Goal: Communication & Community: Participate in discussion

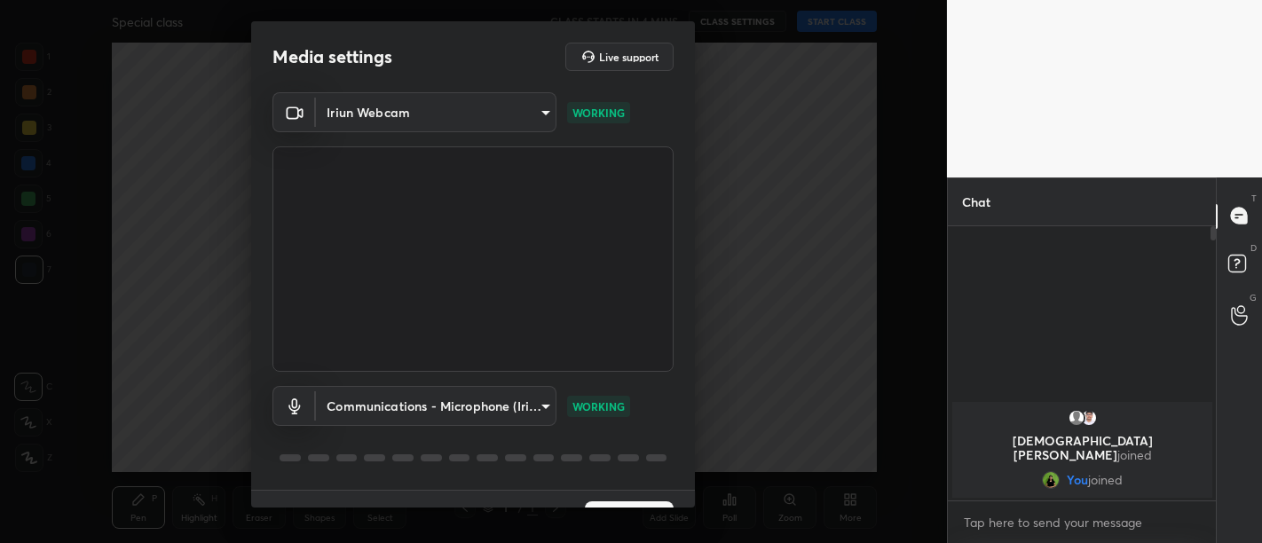
scroll to position [37, 0]
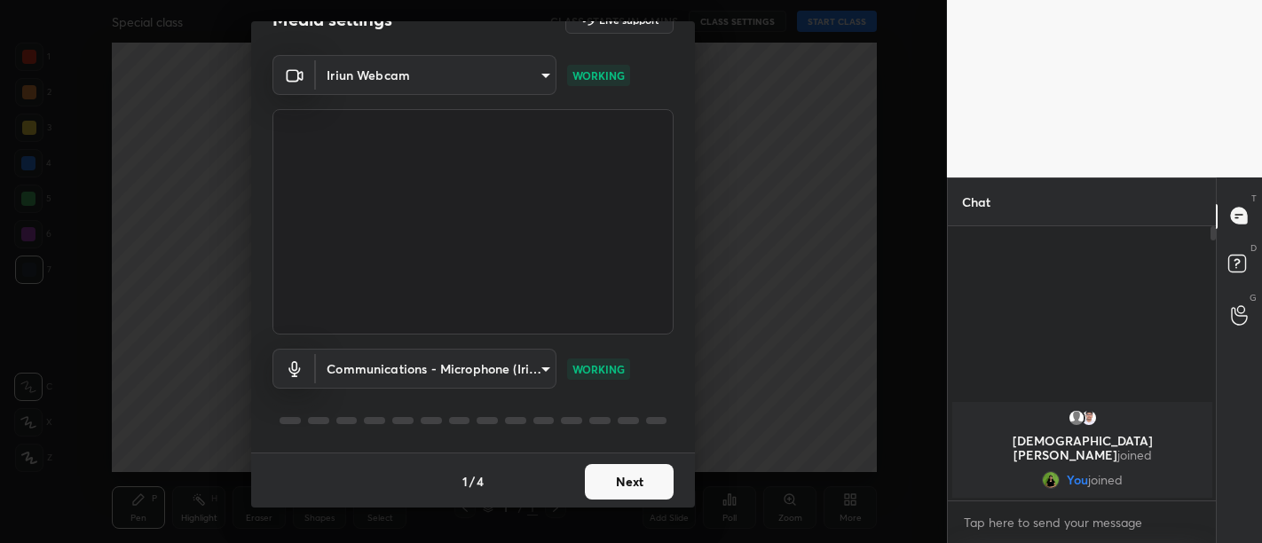
click at [643, 477] on button "Next" at bounding box center [629, 481] width 89 height 35
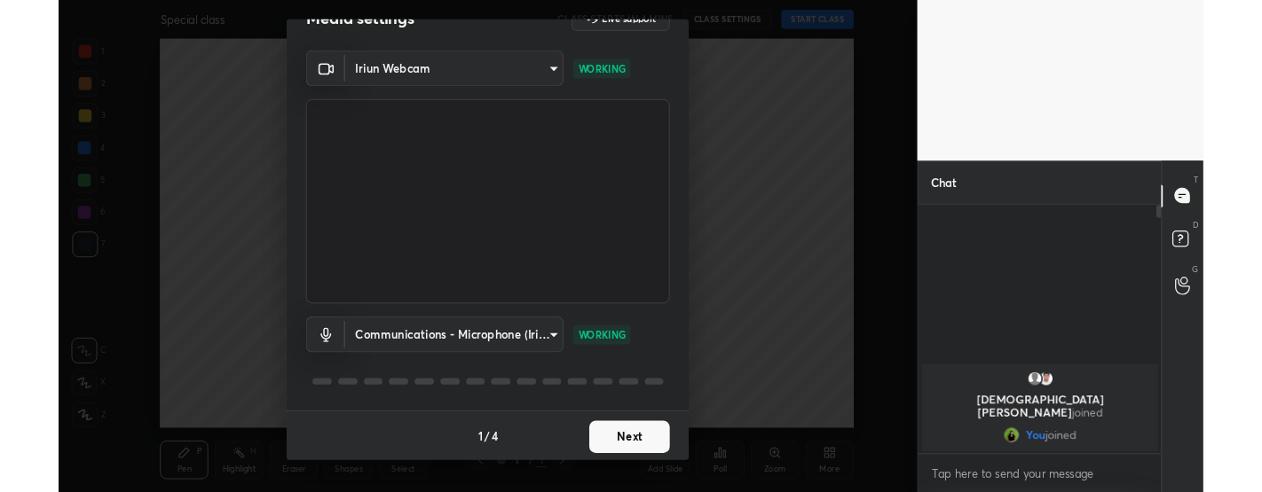
scroll to position [0, 0]
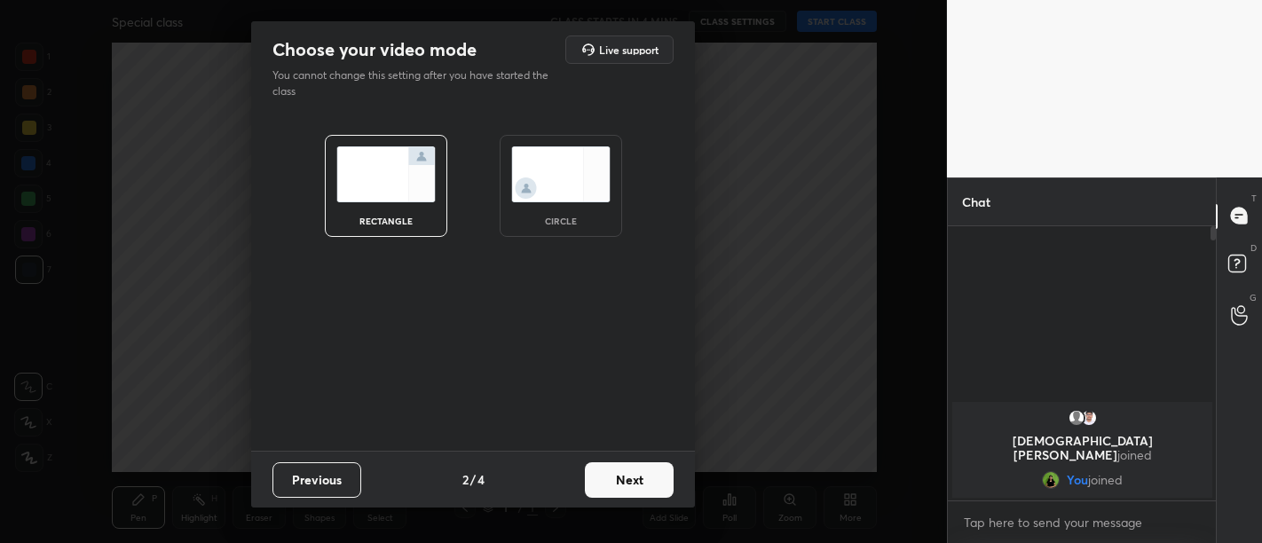
click at [643, 477] on button "Next" at bounding box center [629, 479] width 89 height 35
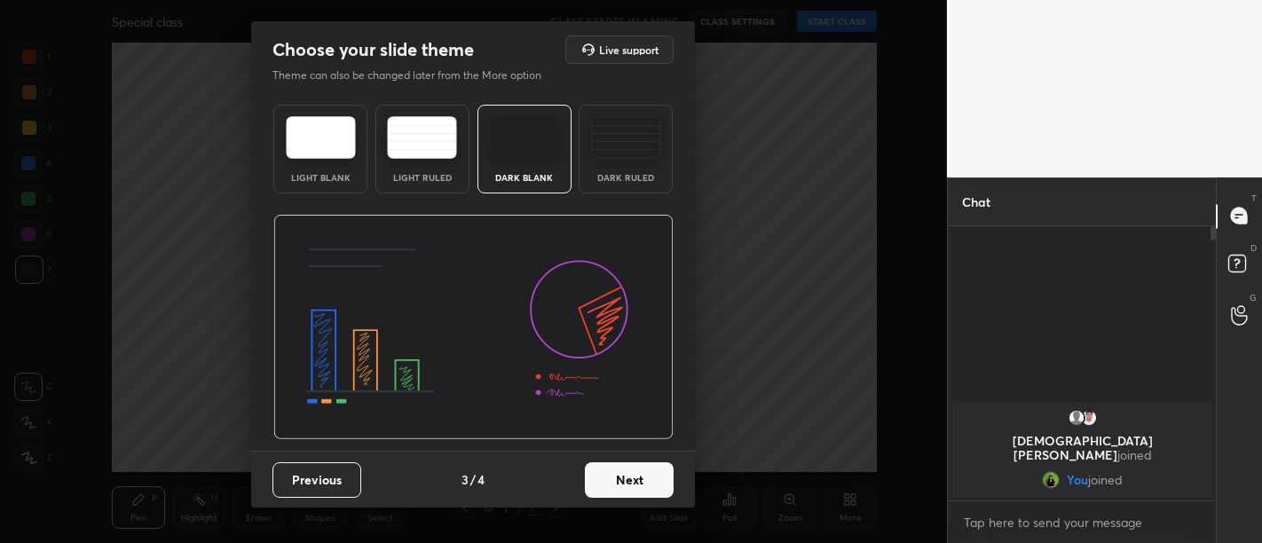
click at [643, 477] on button "Next" at bounding box center [629, 479] width 89 height 35
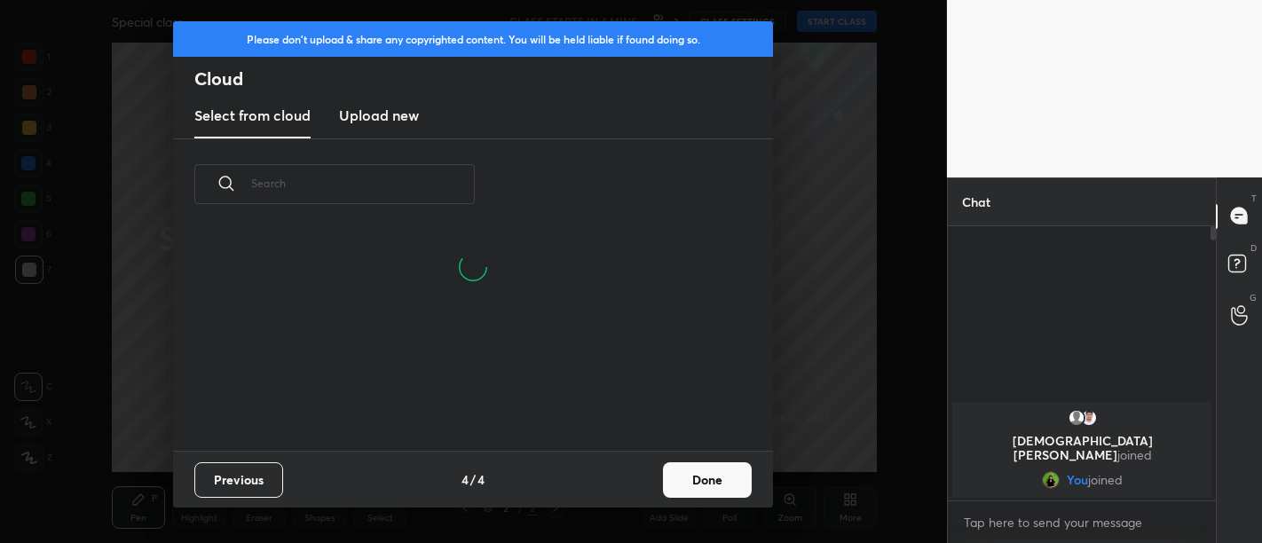
click at [722, 484] on button "Done" at bounding box center [707, 479] width 89 height 35
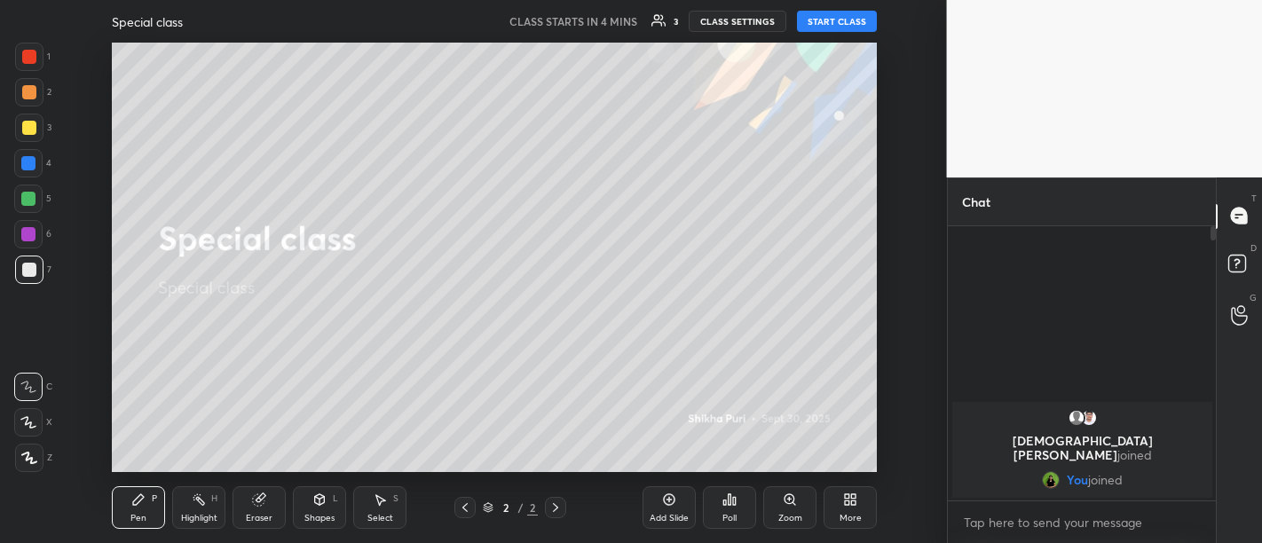
click at [836, 21] on button "START CLASS" at bounding box center [837, 21] width 80 height 21
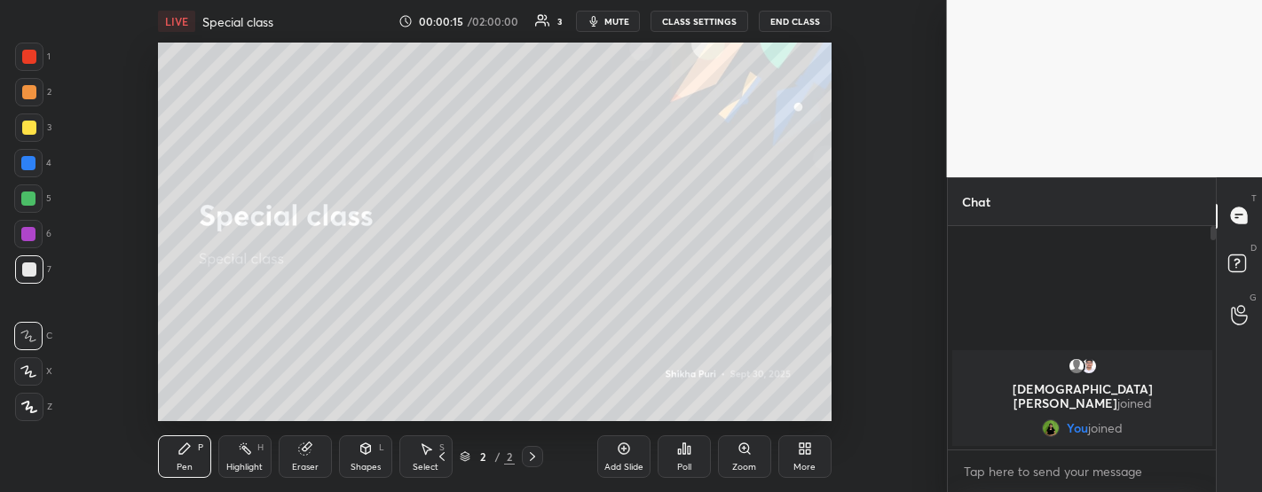
scroll to position [5, 5]
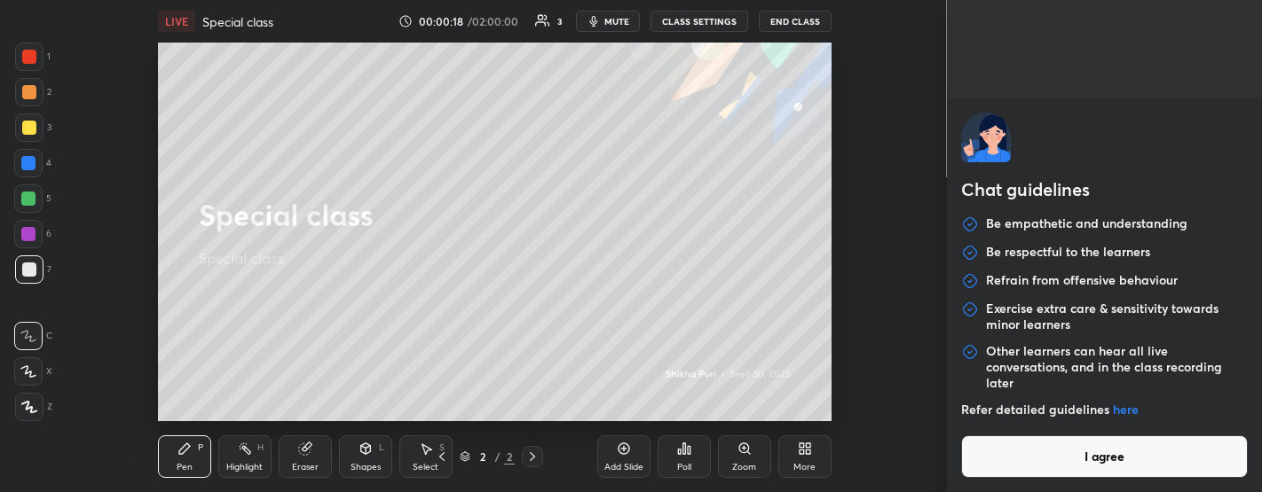
click at [1019, 464] on body "1 2 3 4 5 6 7 C X Z C X Z E E Erase all H H LIVE Special class 00:00:18 / 02:00…" at bounding box center [631, 246] width 1262 height 492
click at [1084, 460] on button "I agree" at bounding box center [1104, 457] width 287 height 43
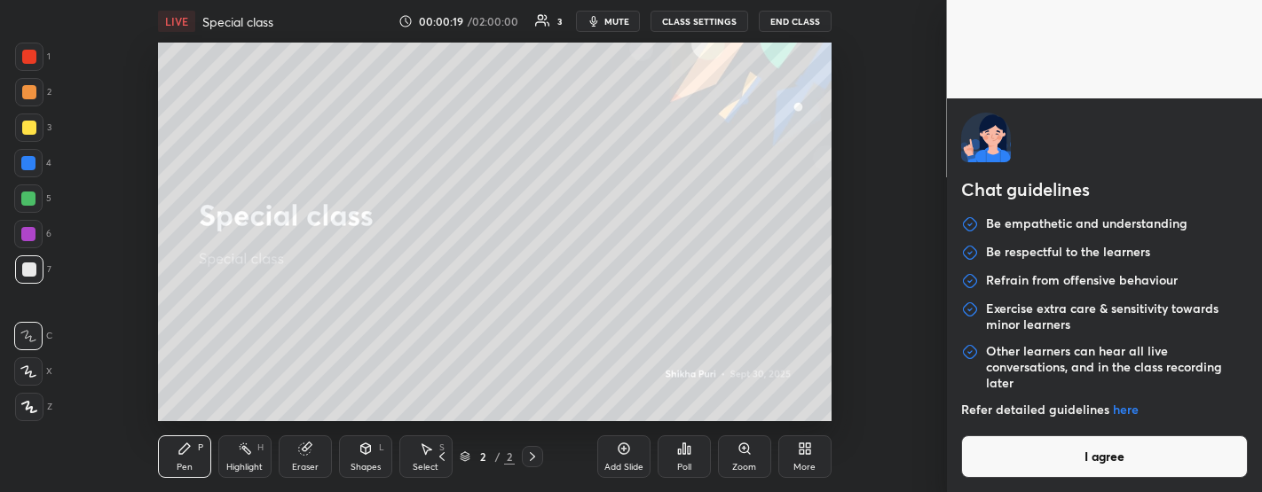
type textarea "x"
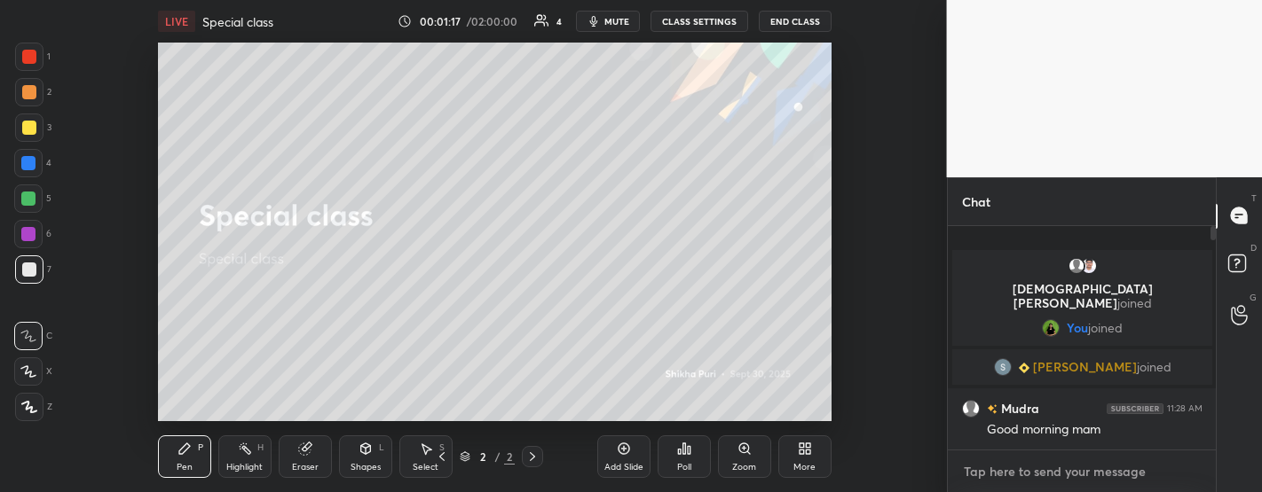
click at [1024, 478] on textarea at bounding box center [1082, 472] width 240 height 28
type textarea "c"
type textarea "x"
type textarea "cl"
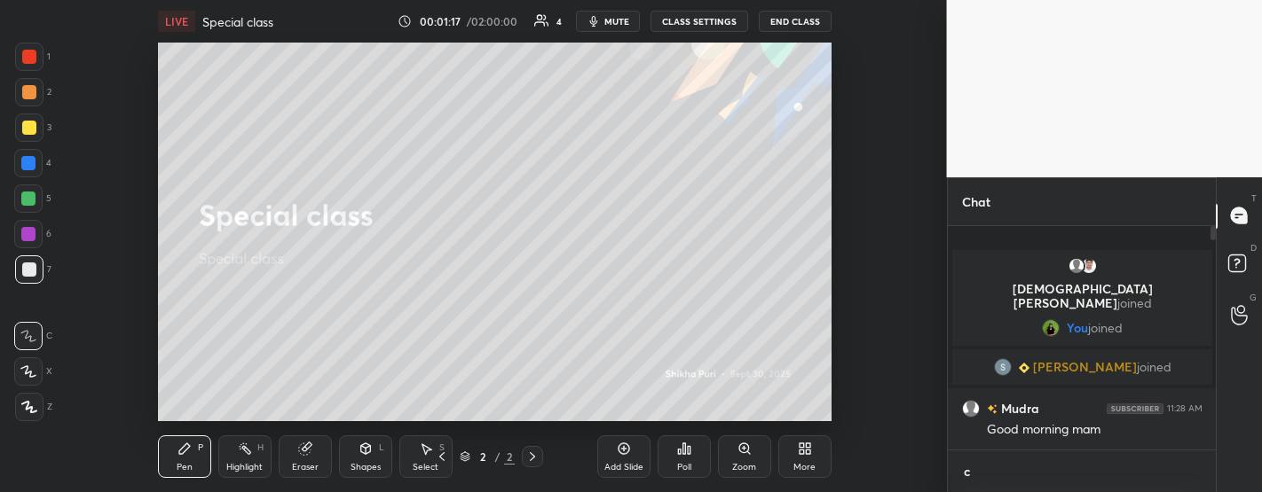
type textarea "x"
type textarea "cla"
type textarea "x"
type textarea "cl"
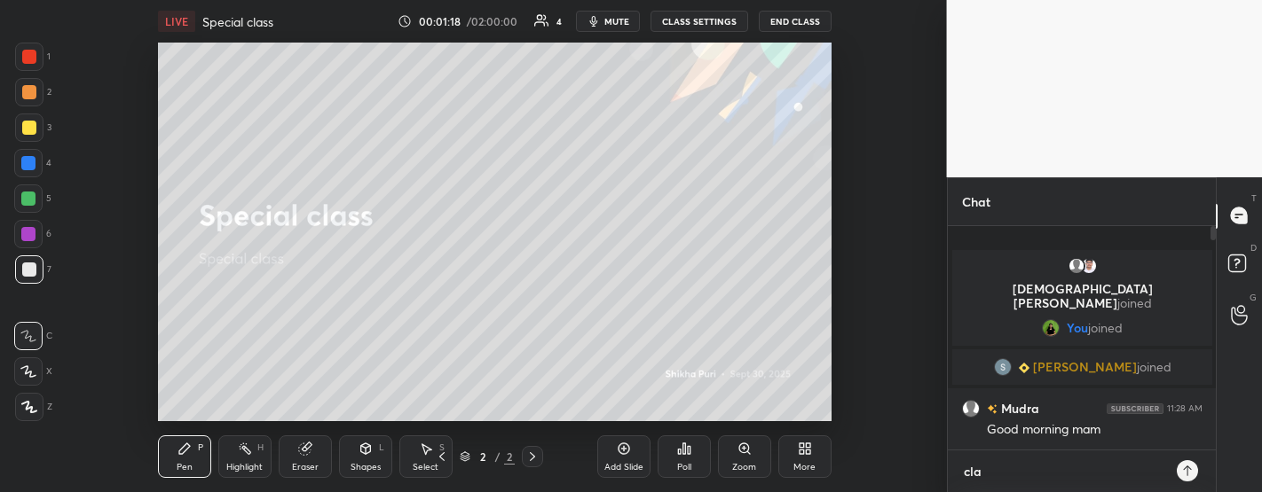
type textarea "x"
type textarea "c"
type textarea "x"
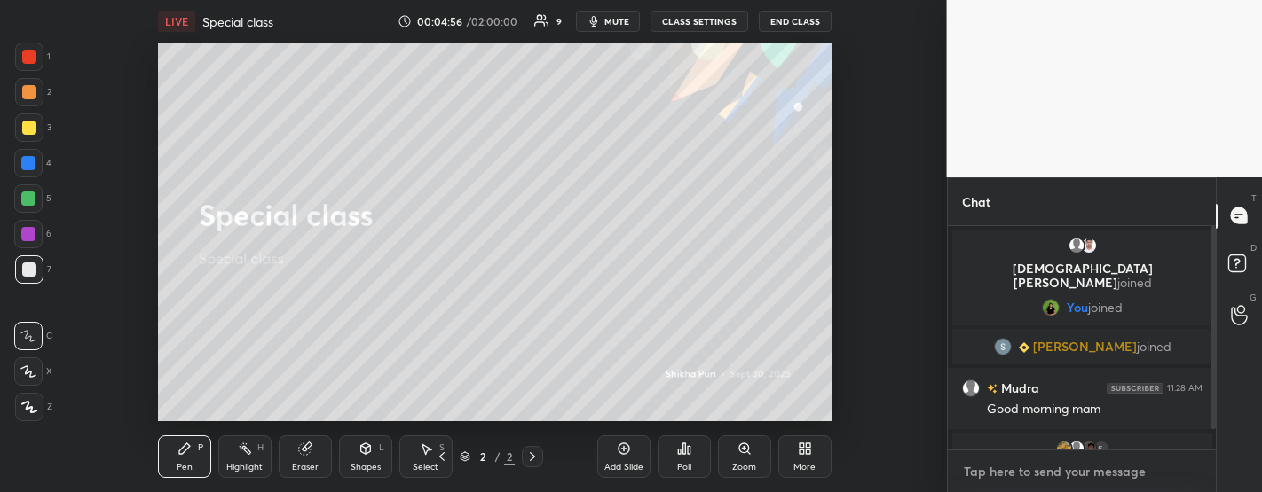
type textarea "x"
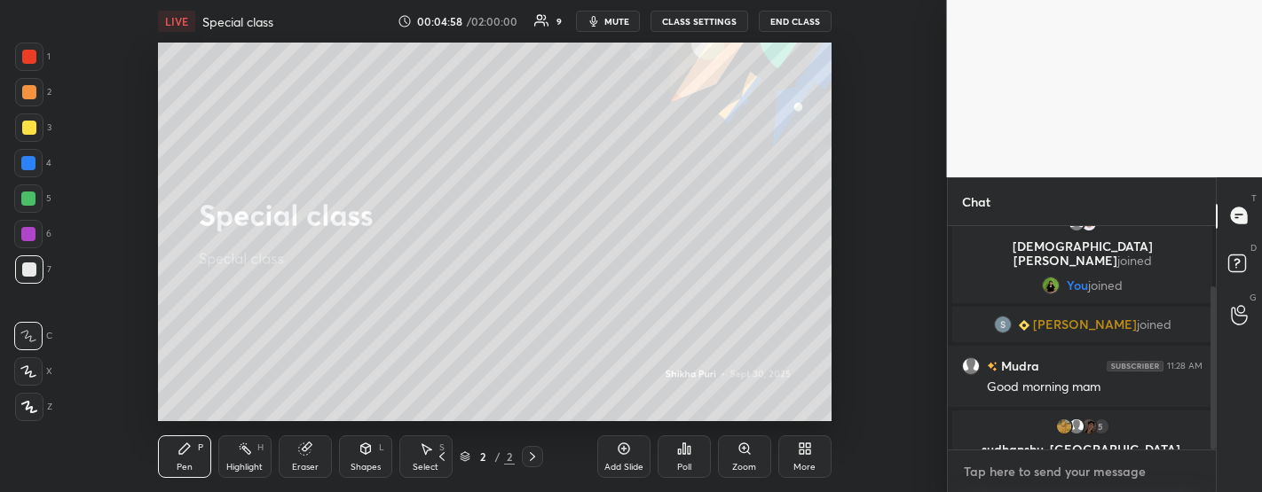
scroll to position [83, 0]
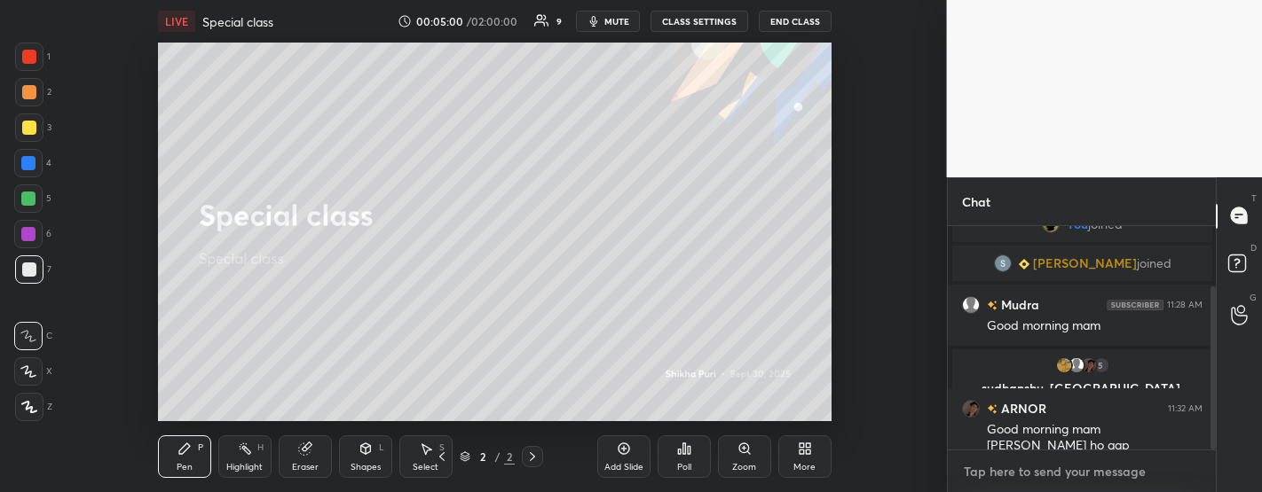
type textarea "g"
type textarea "x"
type textarea "go"
type textarea "x"
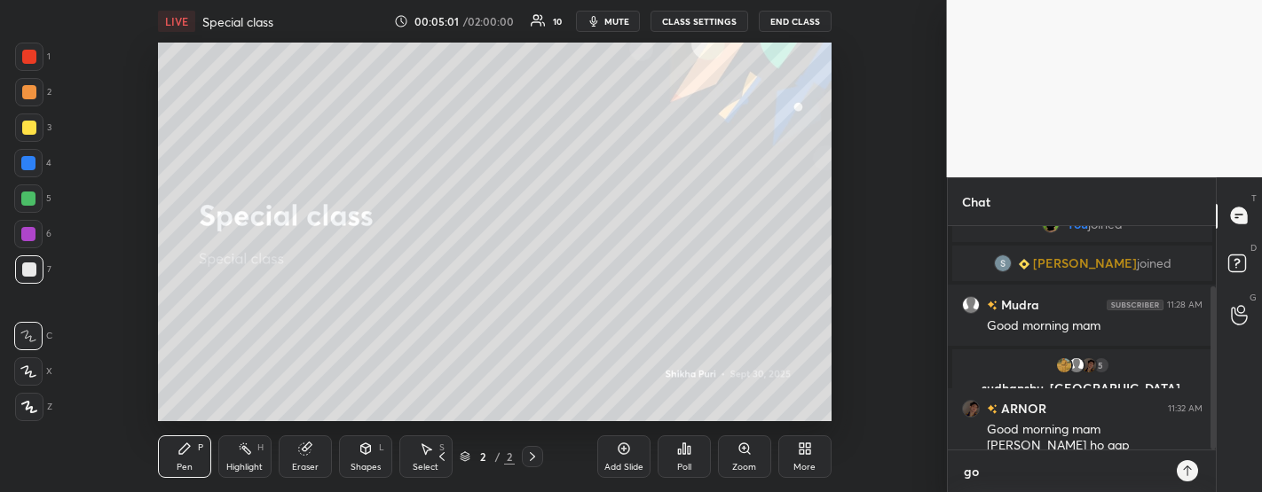
type textarea "goo"
type textarea "x"
type textarea "good"
type textarea "x"
type textarea "good"
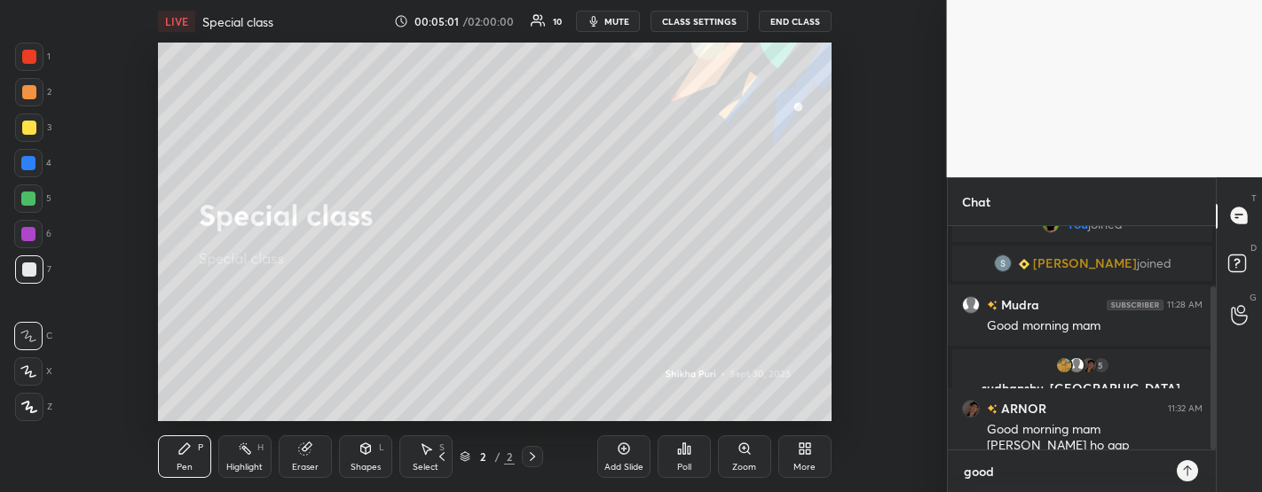
type textarea "x"
type textarea "good m"
type textarea "x"
type textarea "good mo"
type textarea "x"
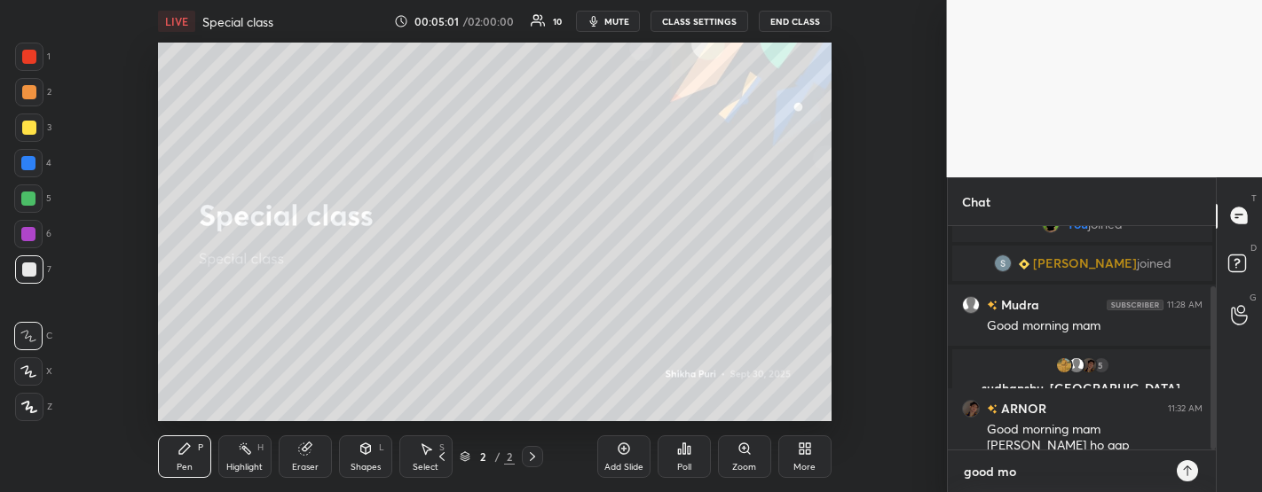
type textarea "good mor"
type textarea "x"
type textarea "good morn"
type textarea "x"
type textarea "good morni"
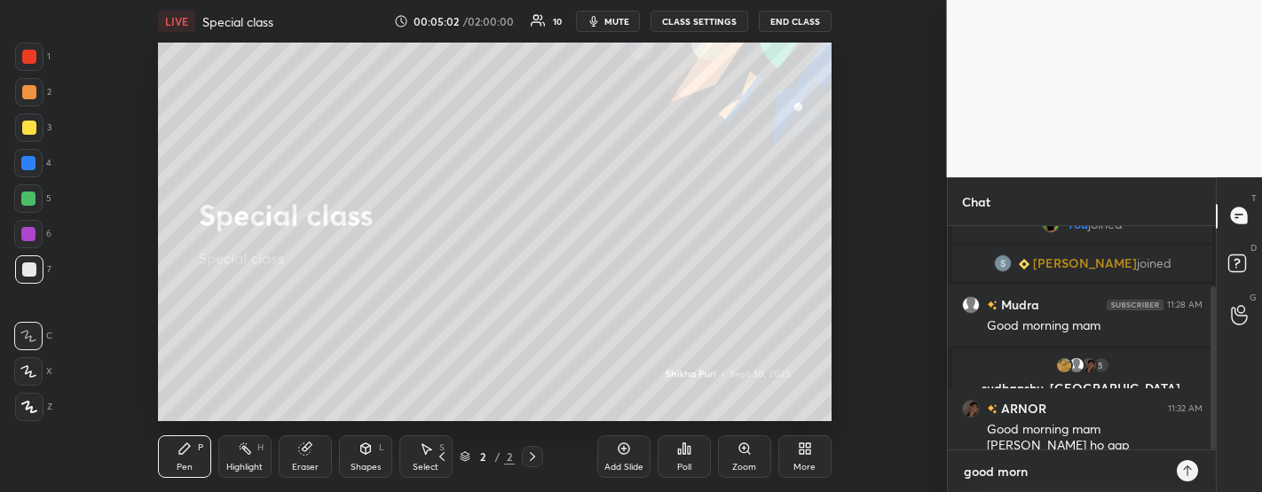
type textarea "x"
type textarea "good mornin"
type textarea "x"
type textarea "good morning"
type textarea "x"
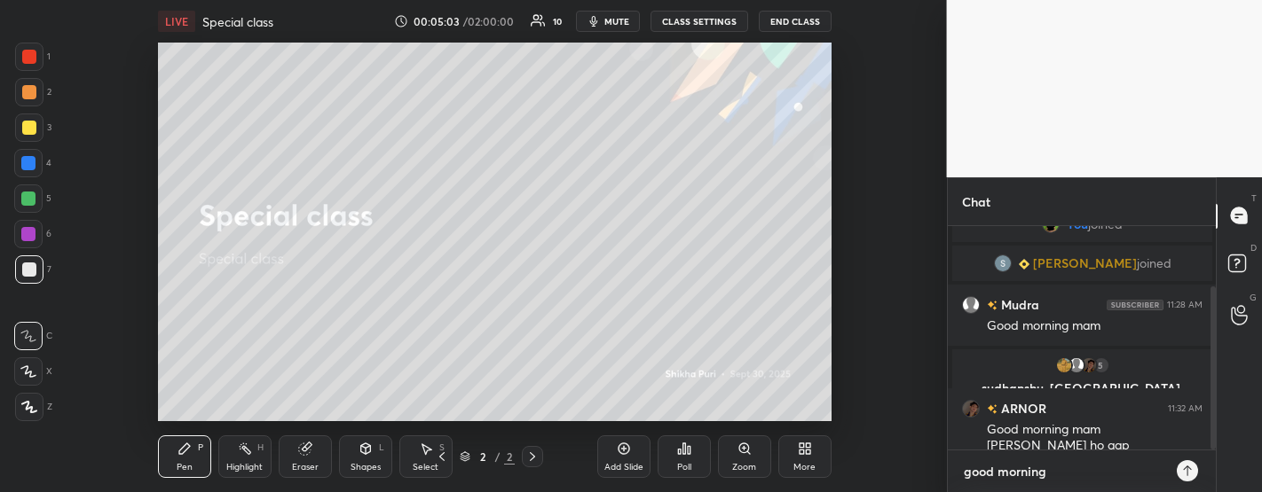
type textarea "good morning"
type textarea "x"
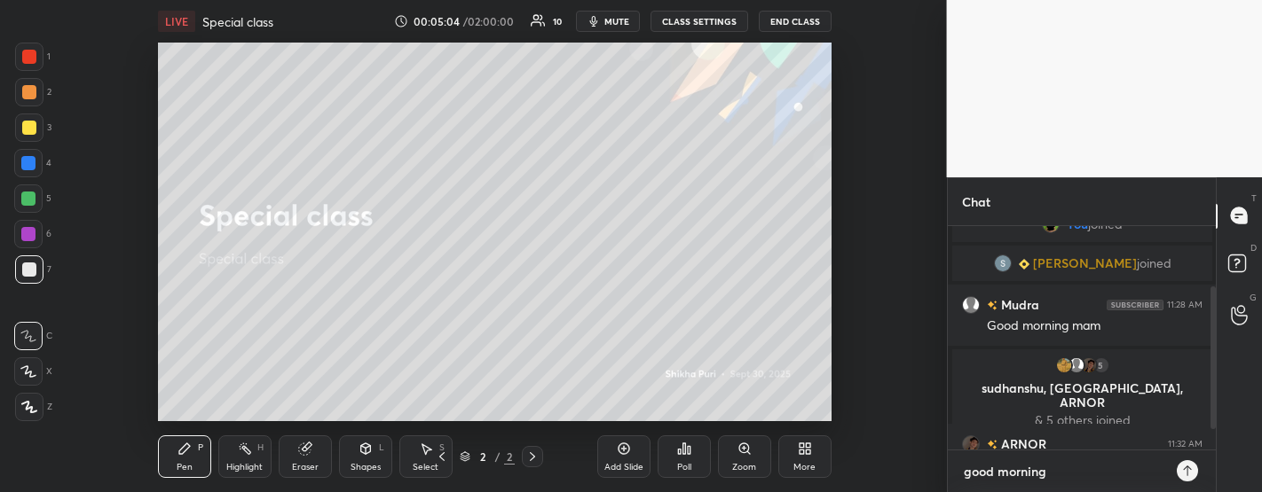
scroll to position [161, 0]
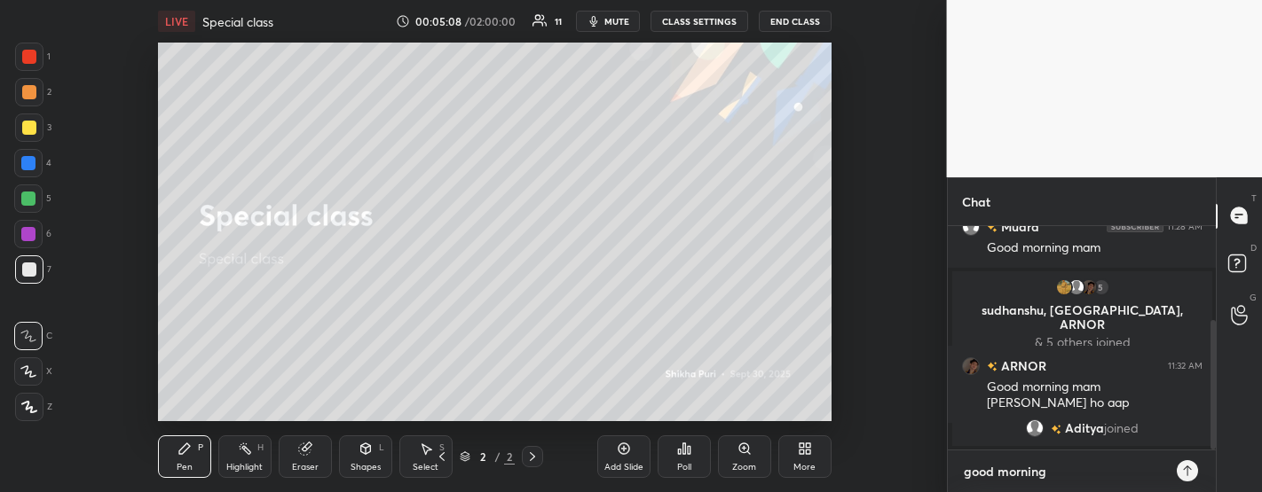
type textarea "good morning"
type textarea "x"
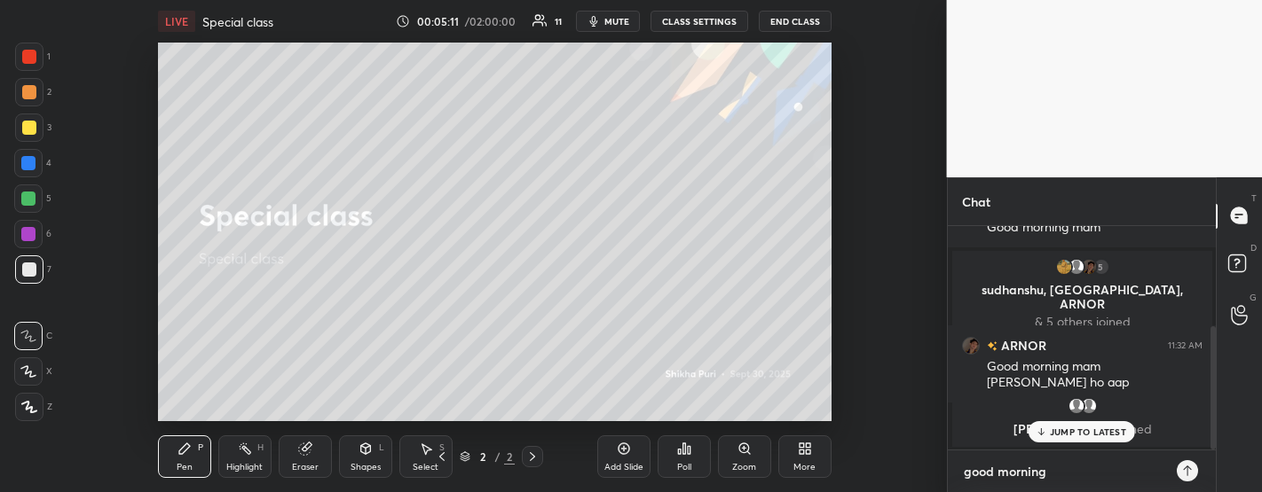
type textarea "good morning g"
type textarea "x"
type textarea "good morning [PERSON_NAME]"
type textarea "x"
type textarea "good morning [PERSON_NAME]"
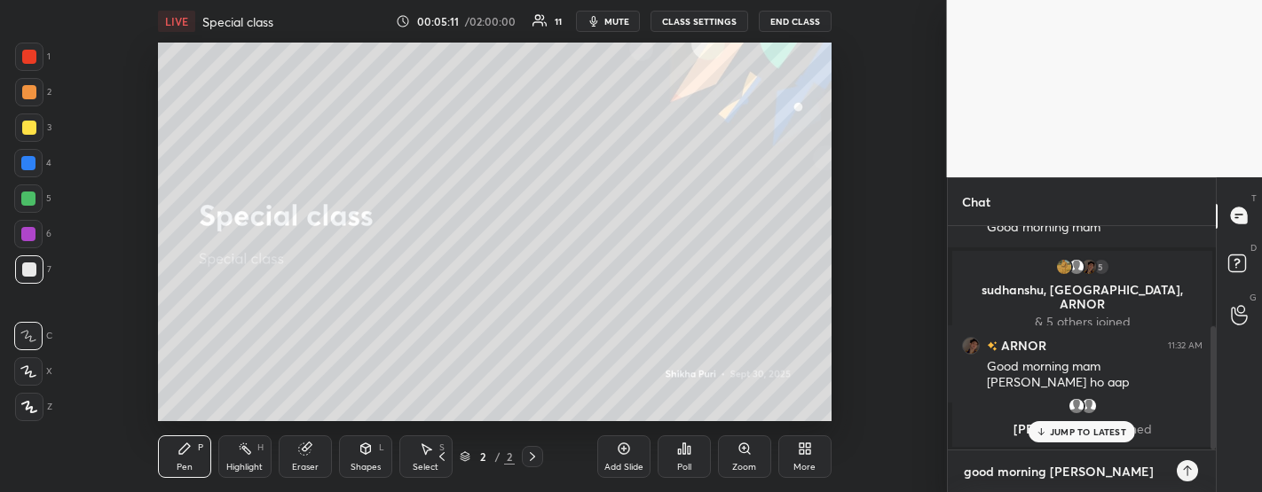
type textarea "x"
type textarea "good morning guys"
type textarea "x"
type textarea "good morning guys."
type textarea "x"
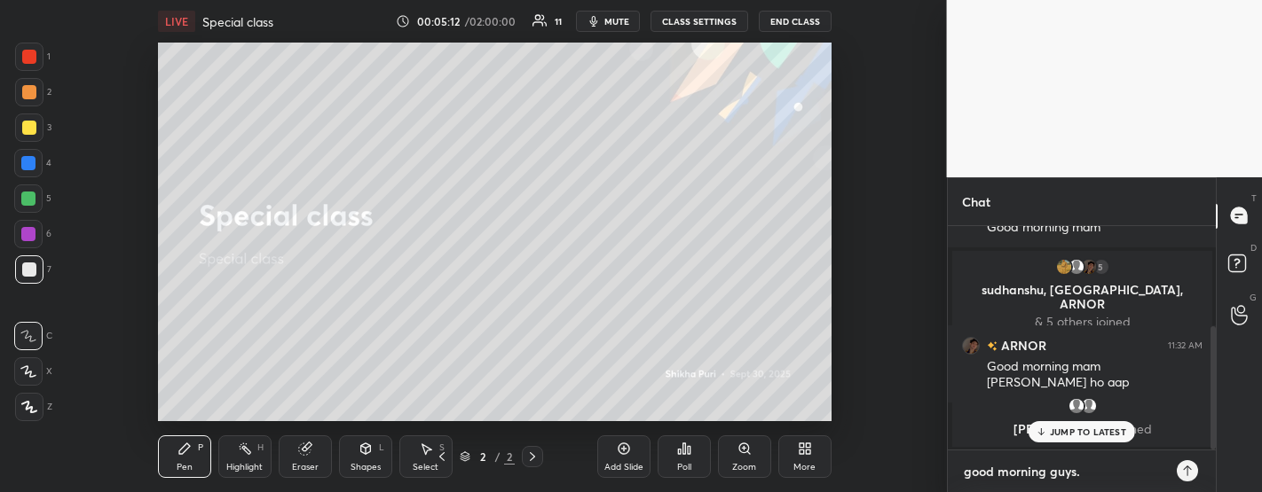
type textarea "good morning guys.."
type textarea "x"
type textarea "good morning guys..."
type textarea "x"
type textarea "good morning guys...w"
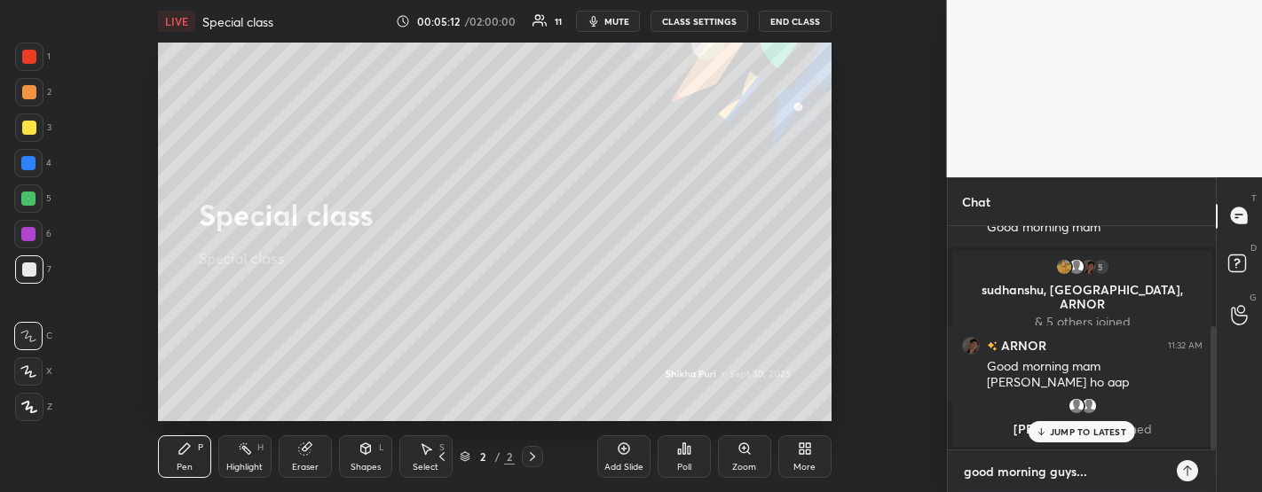
type textarea "x"
type textarea "good morning guys...wi"
type textarea "x"
type textarea "good morning guys...wif"
type textarea "x"
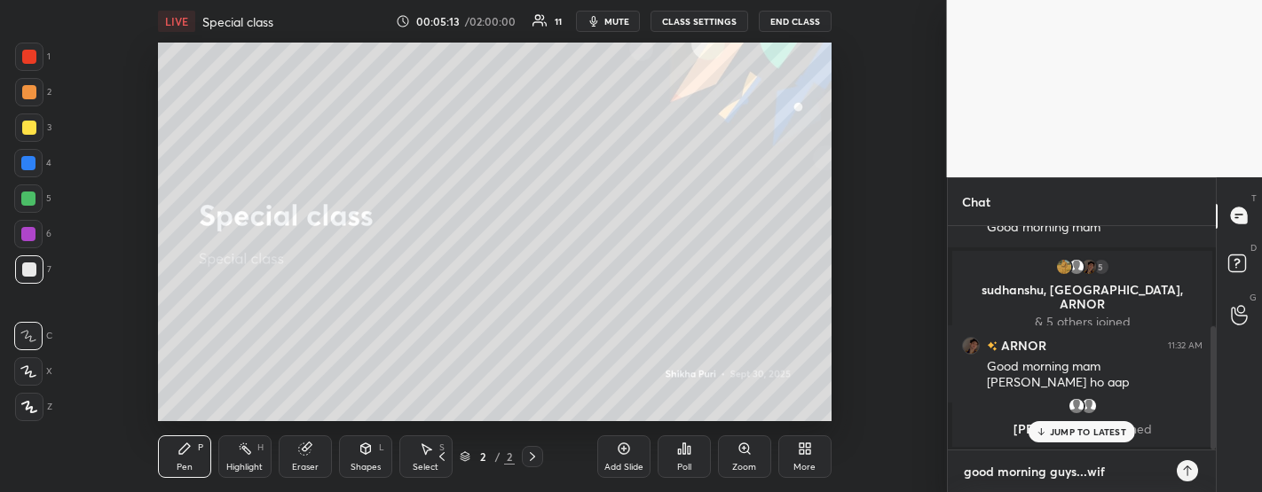
type textarea "good morning guys...wifi"
type textarea "x"
type textarea "good morning guys...wifi"
type textarea "x"
type textarea "good morning guys...wifi i"
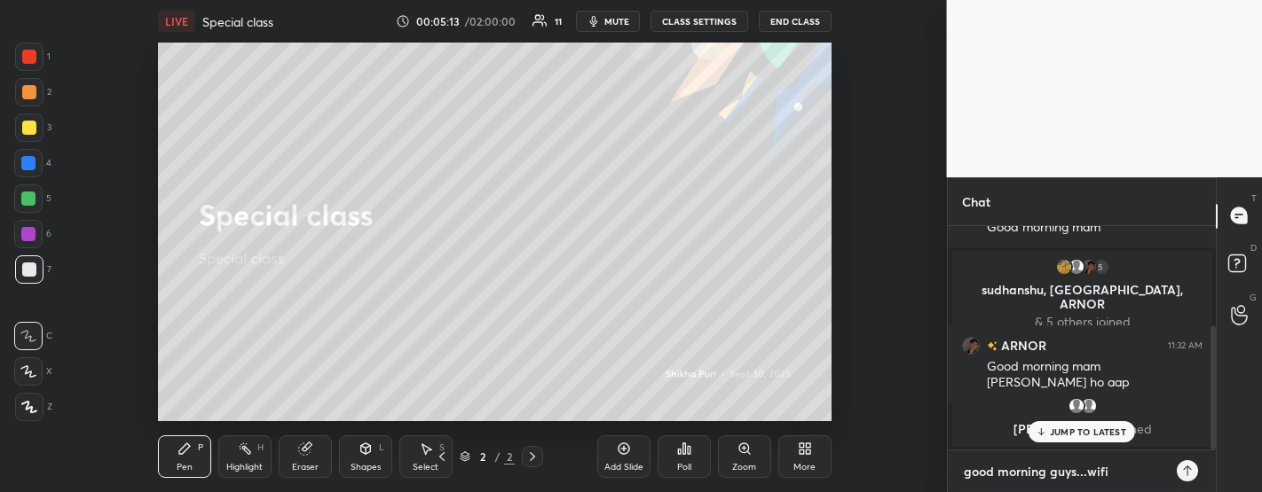
type textarea "x"
type textarea "good morning guys...wifi is"
type textarea "x"
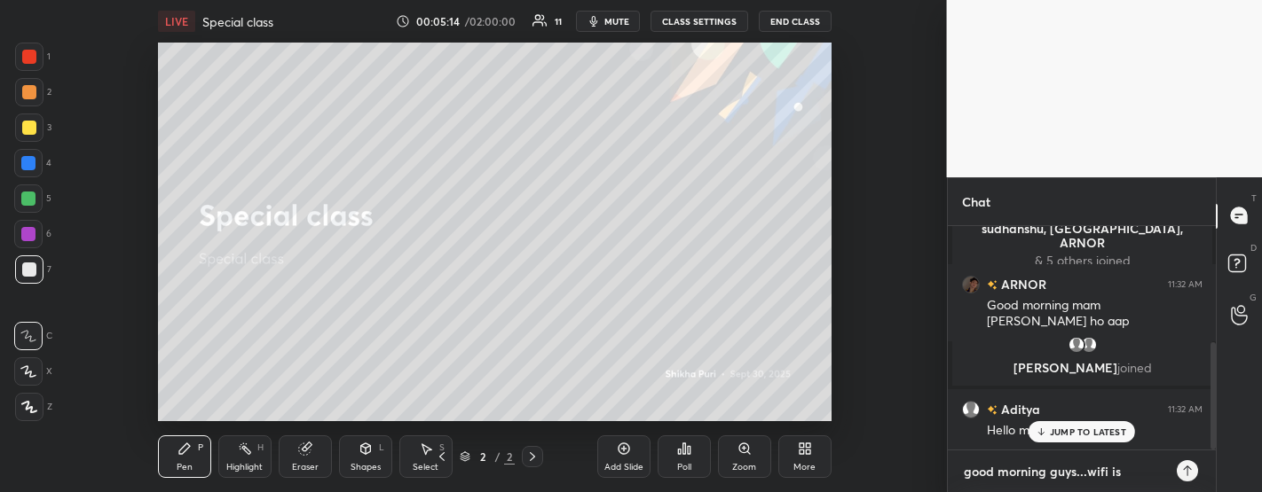
type textarea "good morning guys...wifi is"
type textarea "x"
type textarea "good morning guys...wifi is n"
type textarea "x"
type textarea "good morning guys...wifi is no"
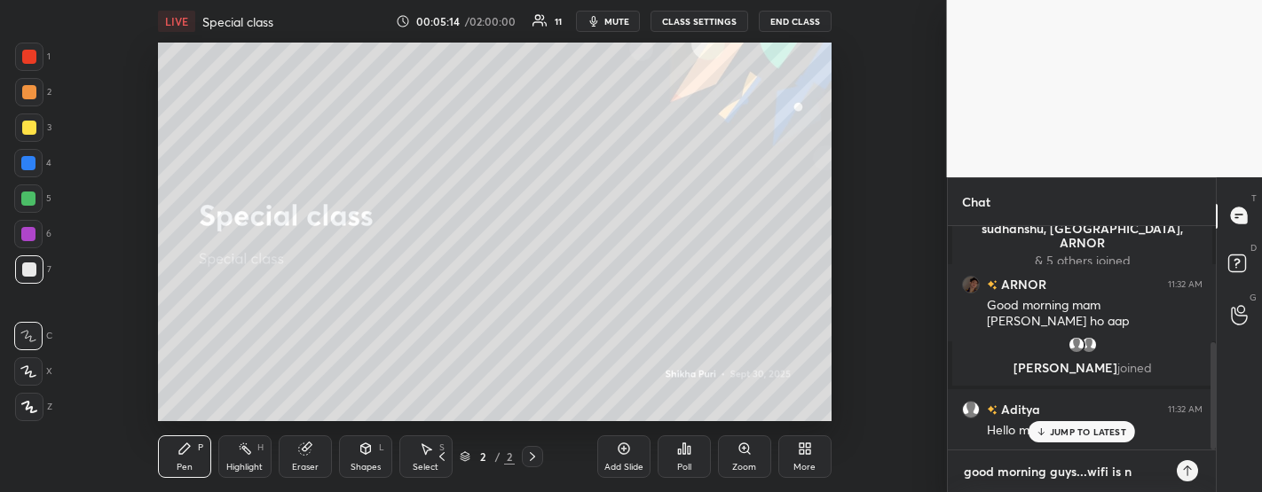
type textarea "x"
type textarea "good morning guys...wifi is not"
type textarea "x"
type textarea "good morning guys...wifi is not"
type textarea "x"
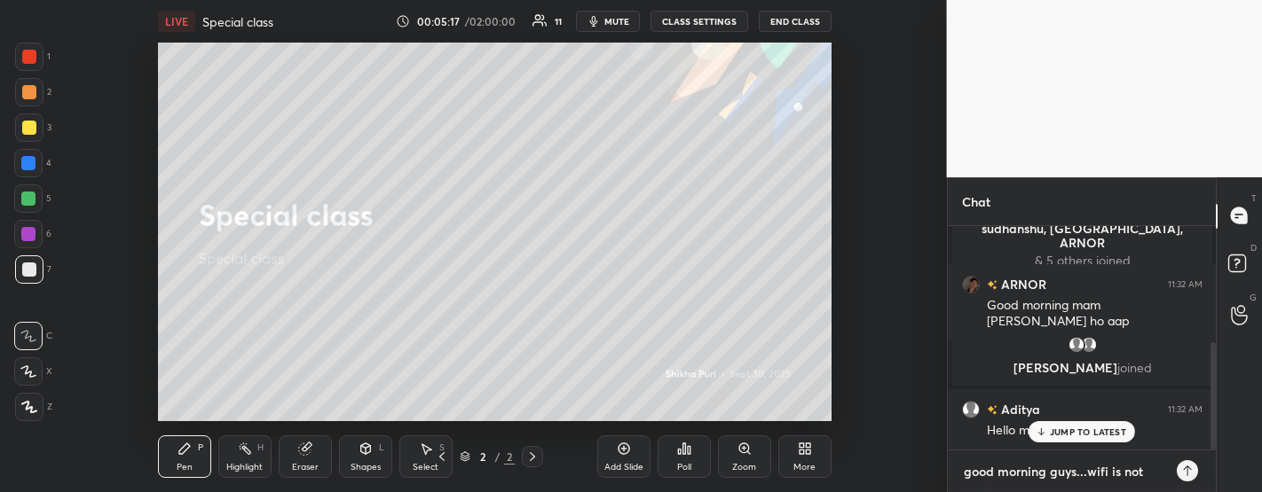
type textarea "good morning guys...wifi is not w"
type textarea "x"
type textarea "good morning guys...wifi is not wo"
type textarea "x"
type textarea "good morning guys...wifi is not wor"
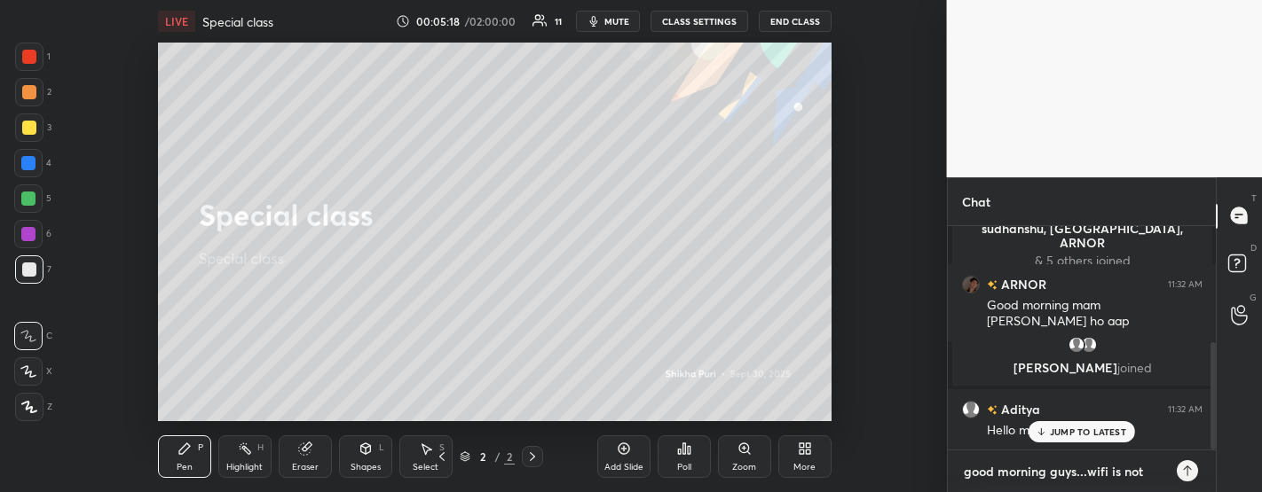
type textarea "x"
type textarea "good morning guys...wifi is not work"
type textarea "x"
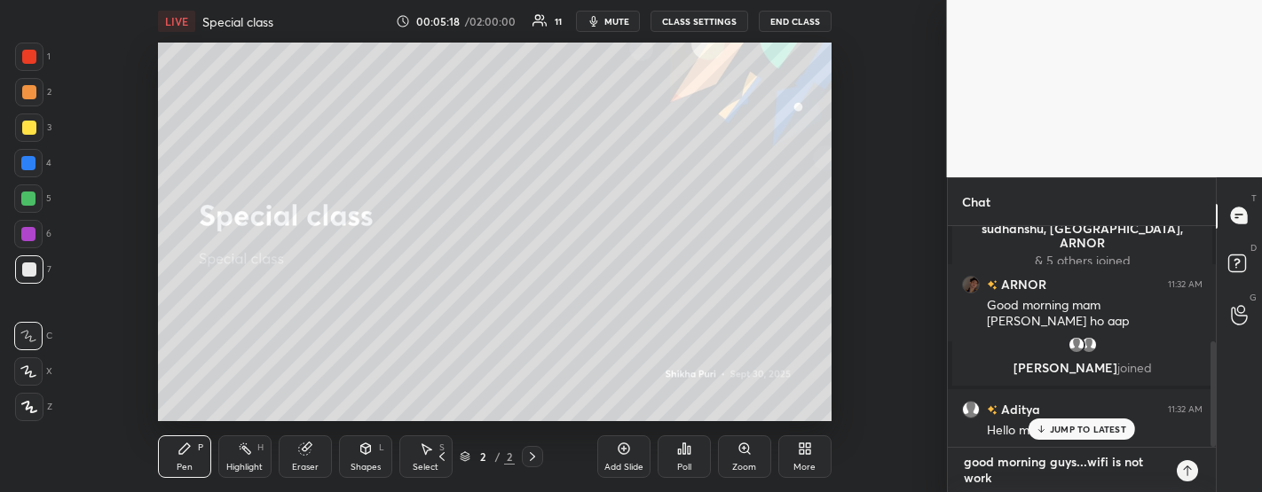
type textarea "good morning guys...wifi is not worki"
type textarea "x"
type textarea "good morning guys...wifi is not workin"
type textarea "x"
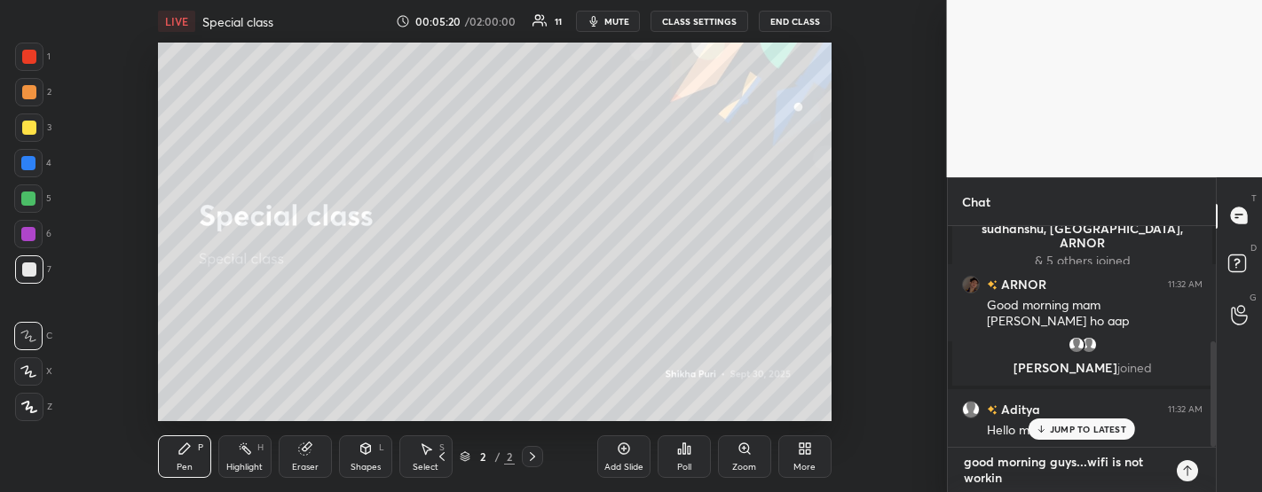
type textarea "good morning guys...wifi is not working"
type textarea "x"
type textarea "good morning guys...wifi is not working"
type textarea "x"
type textarea "good morning guys...wifi is not working s"
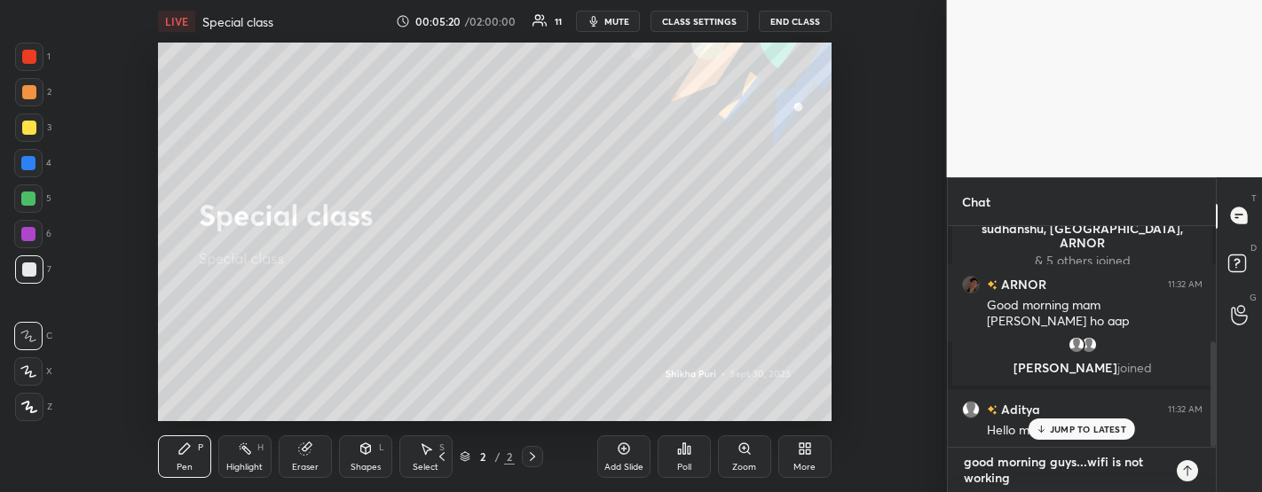
type textarea "x"
type textarea "good morning guys...wifi is not working st"
type textarea "x"
type textarea "good morning guys...wifi is not working sti"
type textarea "x"
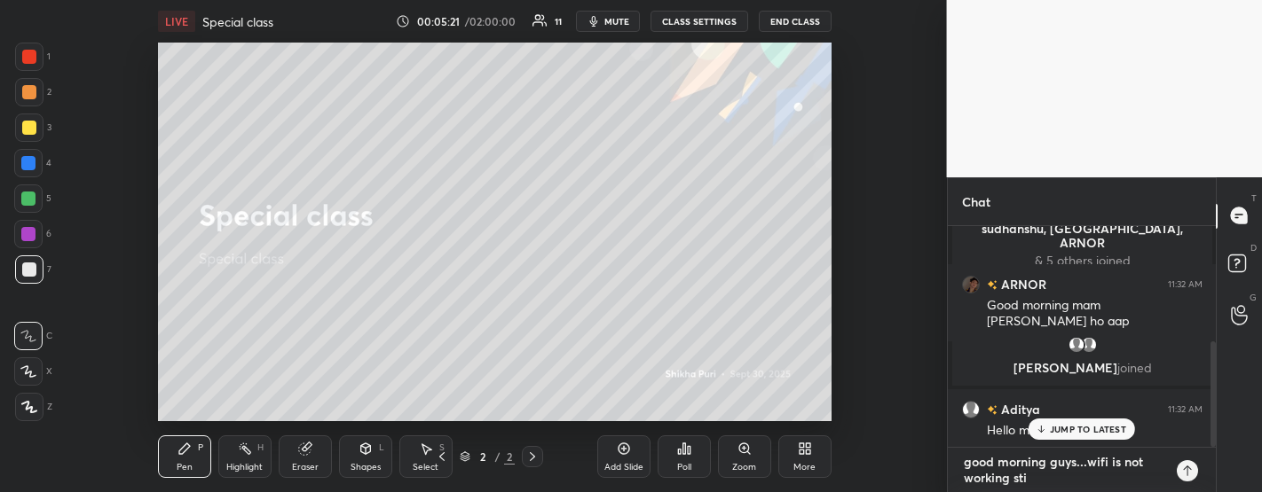
type textarea "good morning guys...wifi is not working sti;"
type textarea "x"
type textarea "good morning guys...wifi is not working sti;;"
type textarea "x"
type textarea "good morning guys...wifi is not working sti;;."
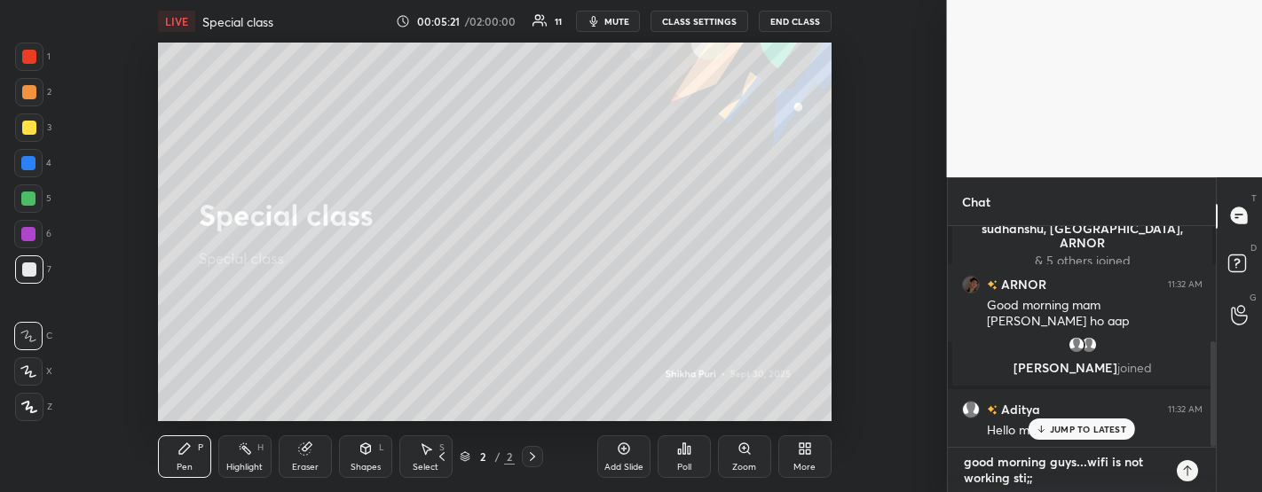
type textarea "x"
type textarea "good morning guys...wifi is not working sti;;.."
type textarea "x"
type textarea "good morning guys...wifi is not working sti;;..."
type textarea "x"
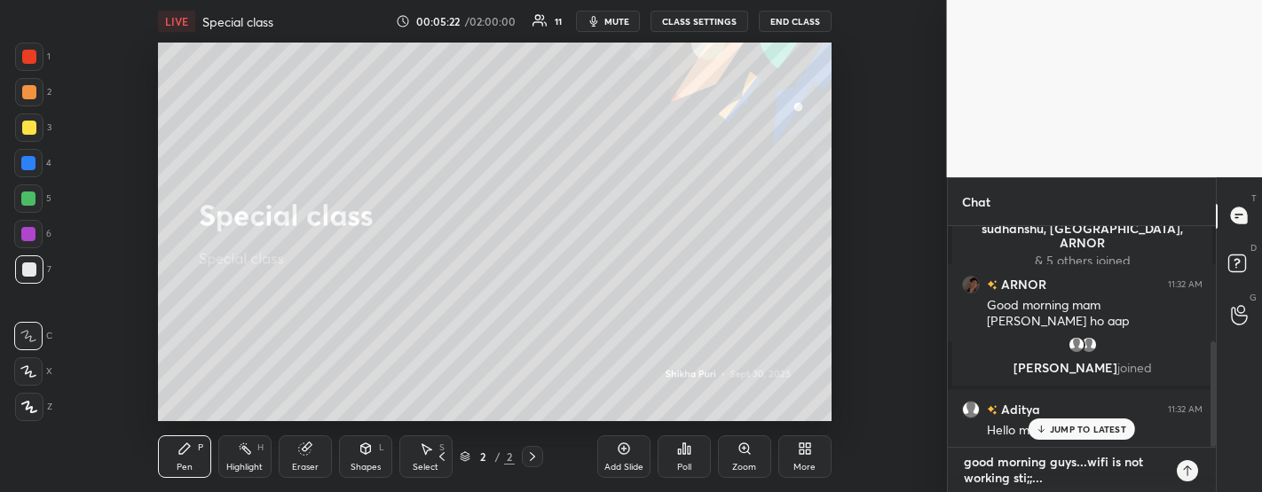
type textarea "good morning guys...wifi is not working sti;;...w"
type textarea "x"
type textarea "good morning guys...wifi is not working sti;;...wi"
type textarea "x"
type textarea "good morning guys...wifi is not working sti;;...wil"
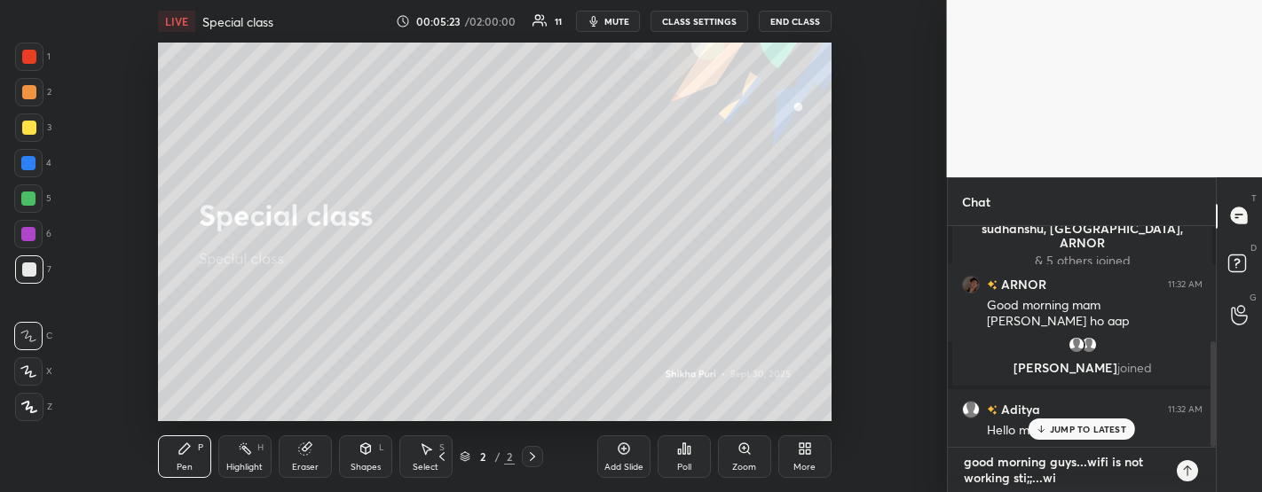
type textarea "x"
type textarea "good morning guys...wifi is not working sti;;...will"
type textarea "x"
type textarea "good morning guys...wifi is not working sti;;...will"
type textarea "x"
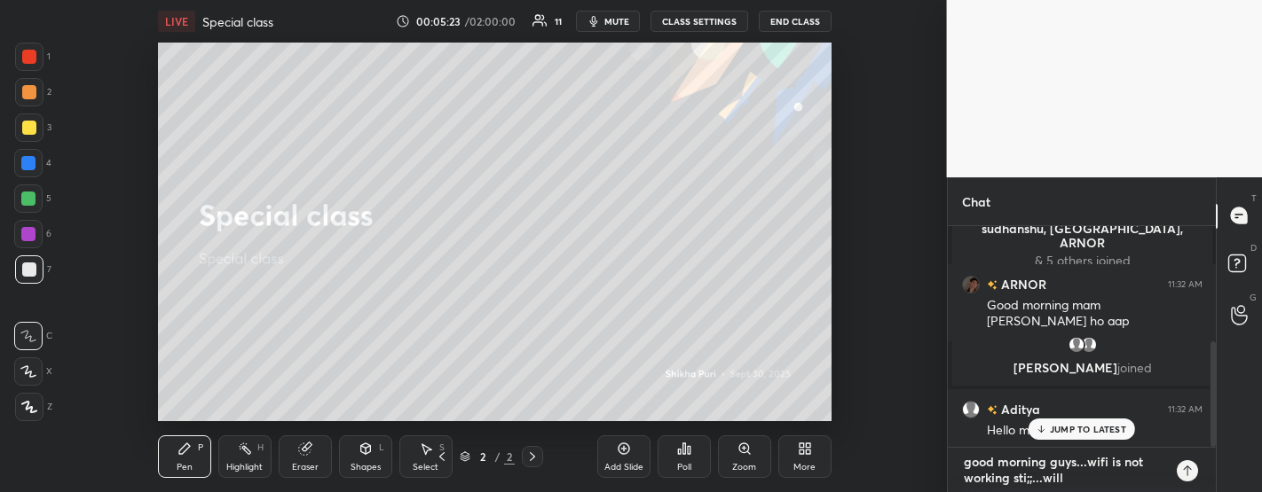
type textarea "good morning guys...wifi is not working sti;;...will t"
type textarea "x"
type textarea "good morning guys...wifi is not working sti;;...will ta"
type textarea "x"
type textarea "good morning guys...wifi is not working sti;;...will tak"
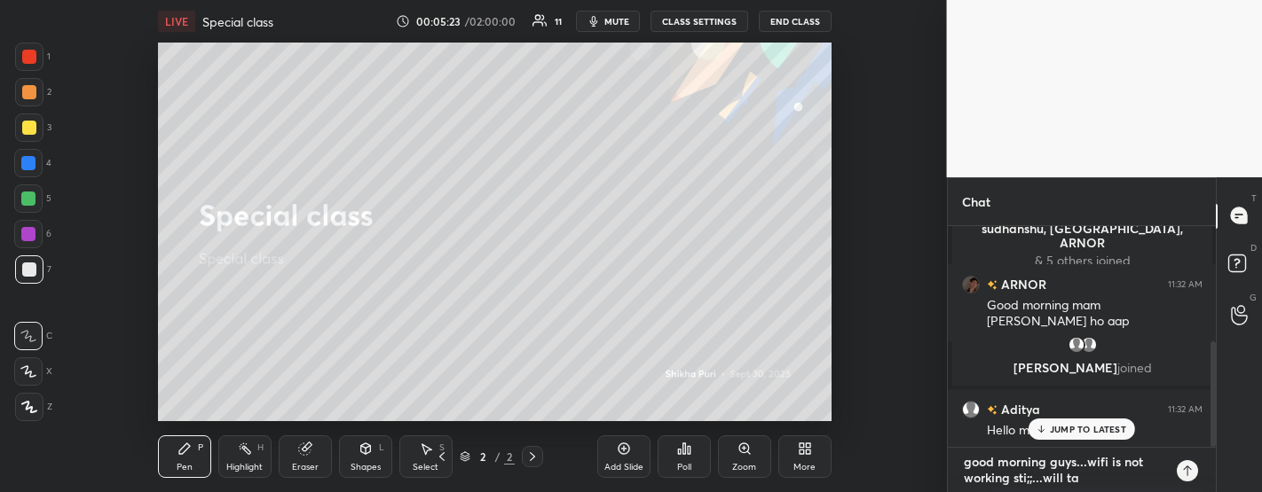
type textarea "x"
type textarea "good morning guys...wifi is not working sti;;...will take"
type textarea "x"
type textarea "good morning guys...wifi is not working sti;;...will take"
type textarea "x"
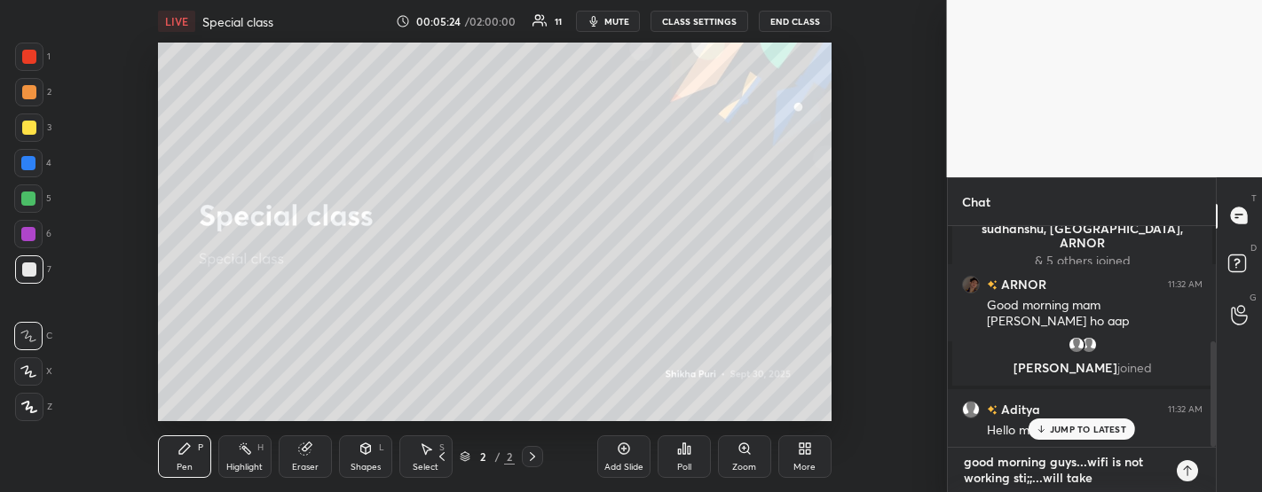
type textarea "good morning guys...wifi is not working sti;;...will take c"
type textarea "x"
type textarea "good morning guys...wifi is not working sti;;...will take cl"
type textarea "x"
type textarea "good morning guys...wifi is not working sti;;...will take cla"
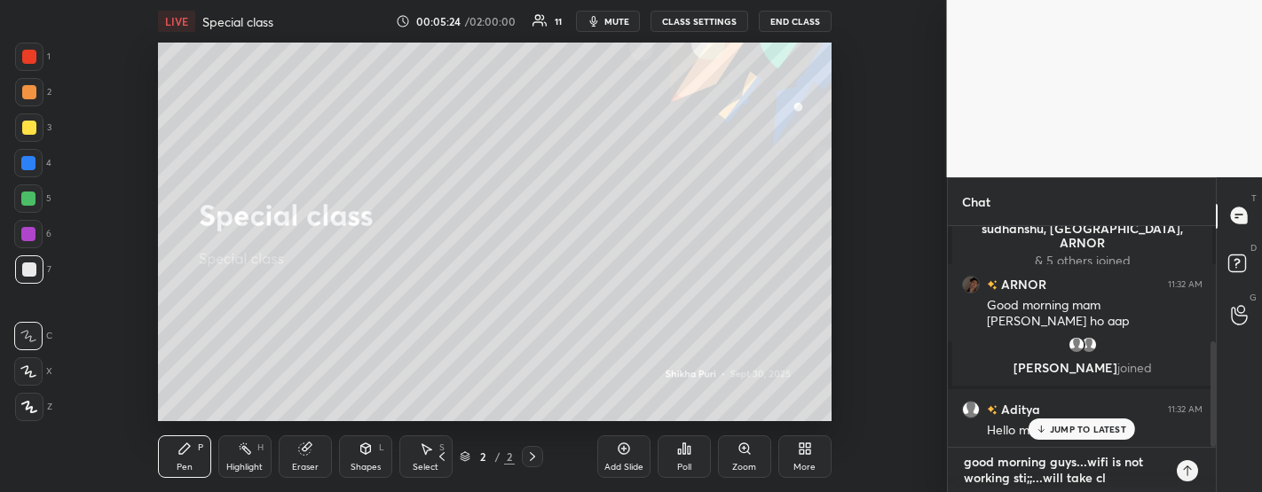
type textarea "x"
type textarea "good morning guys...wifi is not working sti;;...will take clas"
type textarea "x"
type textarea "good morning guys...wifi is not working sti;;...will take class"
type textarea "x"
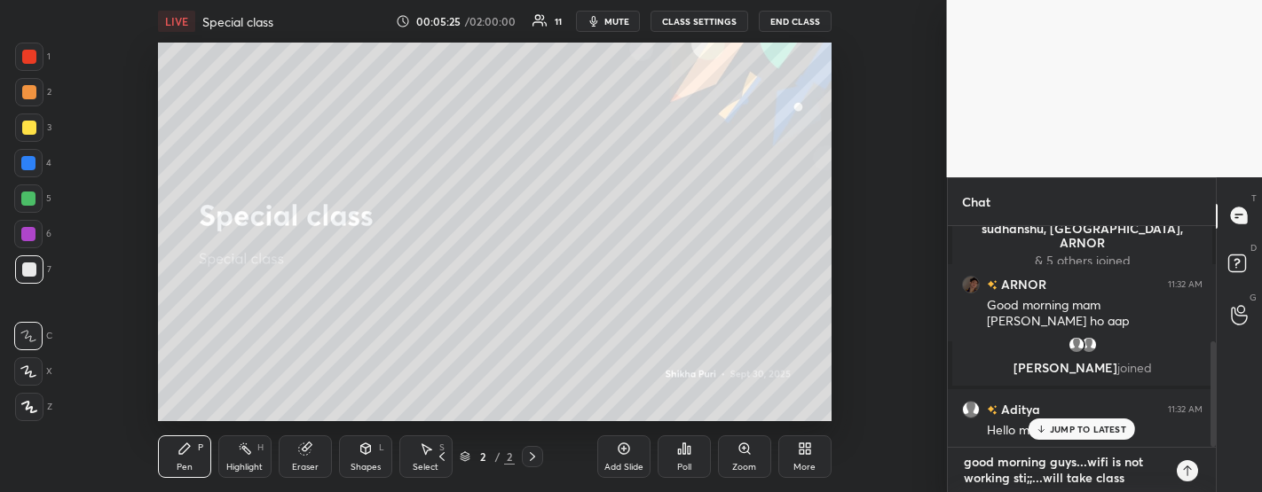
type textarea "good morning guys...wifi is not working sti;;...will take classe"
type textarea "x"
type textarea "good morning guys...wifi is not working sti;;...will take classes"
type textarea "x"
type textarea "good morning guys...wifi is not working sti;;...will take classes"
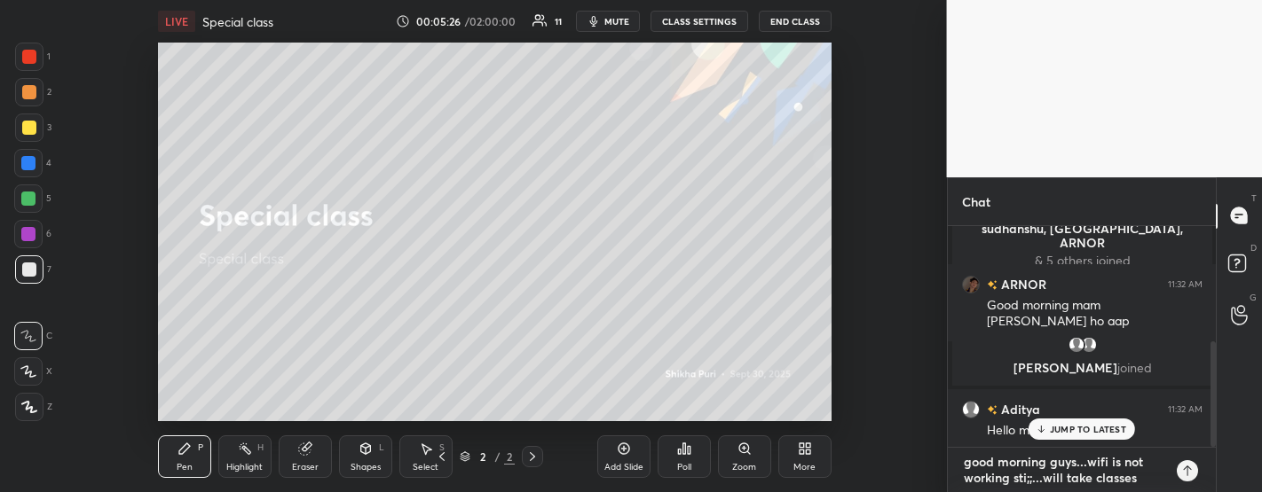
type textarea "x"
type textarea "good morning guys...wifi is not working sti;;...will take classes f"
type textarea "x"
type textarea "good morning guys...wifi is not working sti;;...will take classes fr"
type textarea "x"
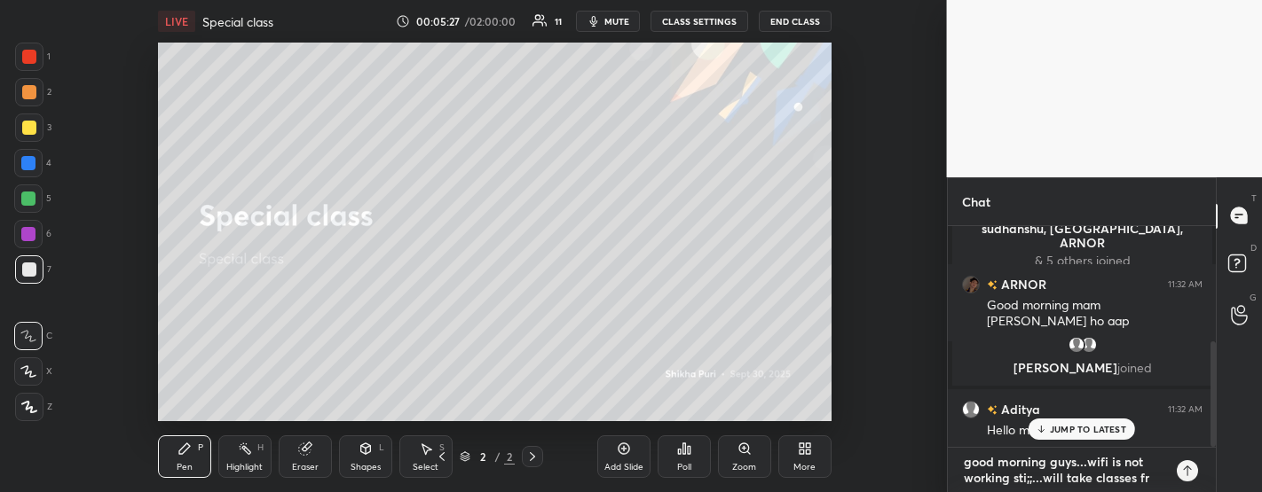
type textarea "good morning guys...wifi is not working sti;;...will take classes fro"
type textarea "x"
type textarea "good morning guys...wifi is not working sti;;...will take classes from"
type textarea "x"
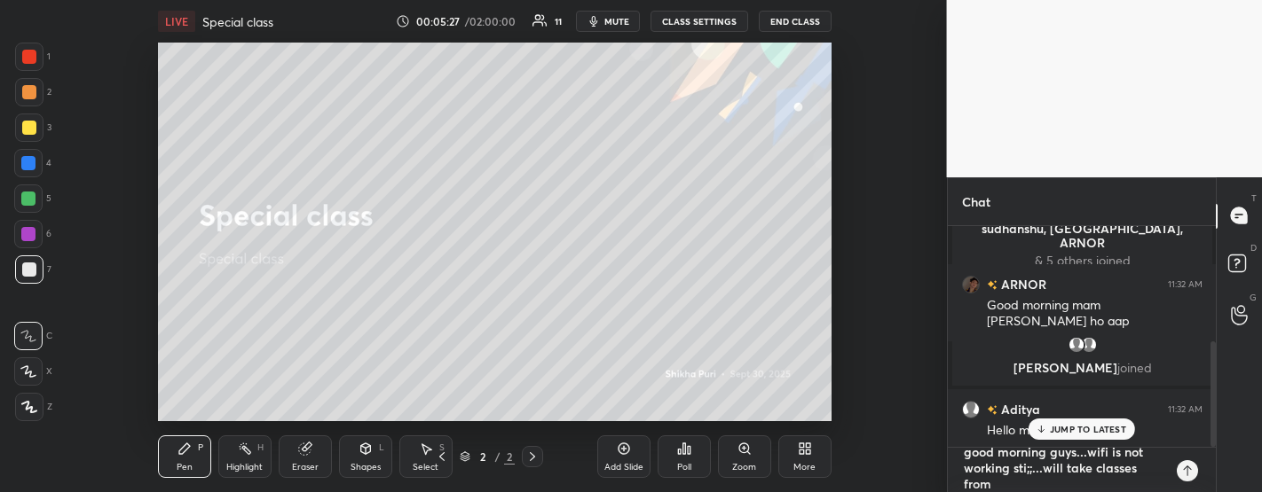
type textarea "good morning guys...wifi is not working sti;;...will take classes from"
type textarea "x"
type textarea "good morning guys...wifi is not working sti;;...will take classes from 1"
type textarea "x"
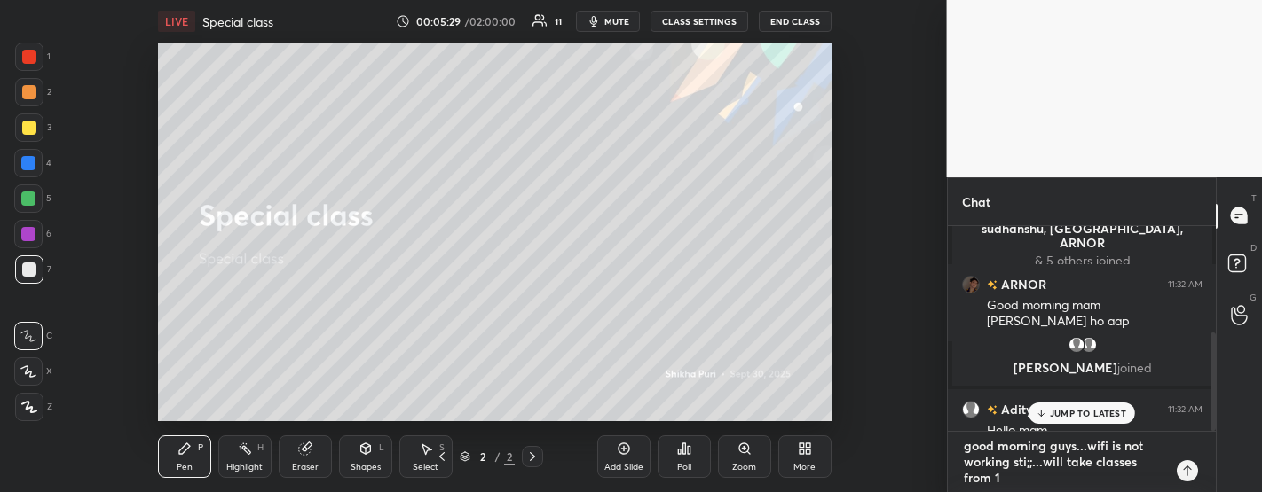
type textarea "good morning guys...wifi is not working sti;;...will take classes from 1s"
type textarea "x"
type textarea "good morning guys...wifi is not working sti;;...will take classes from 1st"
type textarea "x"
type textarea "good morning guys...wifi is not working sti;;...will take classes from 1st"
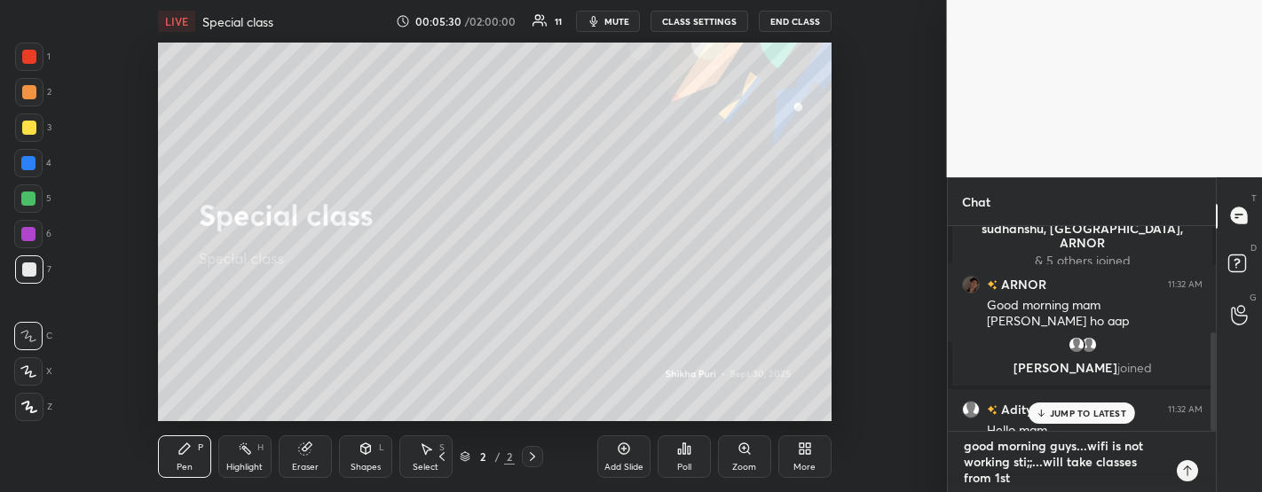
type textarea "x"
type textarea "good morning guys...wifi is not working sti;;...will take classes from 1st o"
type textarea "x"
type textarea "good morning guys...wifi is not working sti;;...will take classes from 1st oc"
type textarea "x"
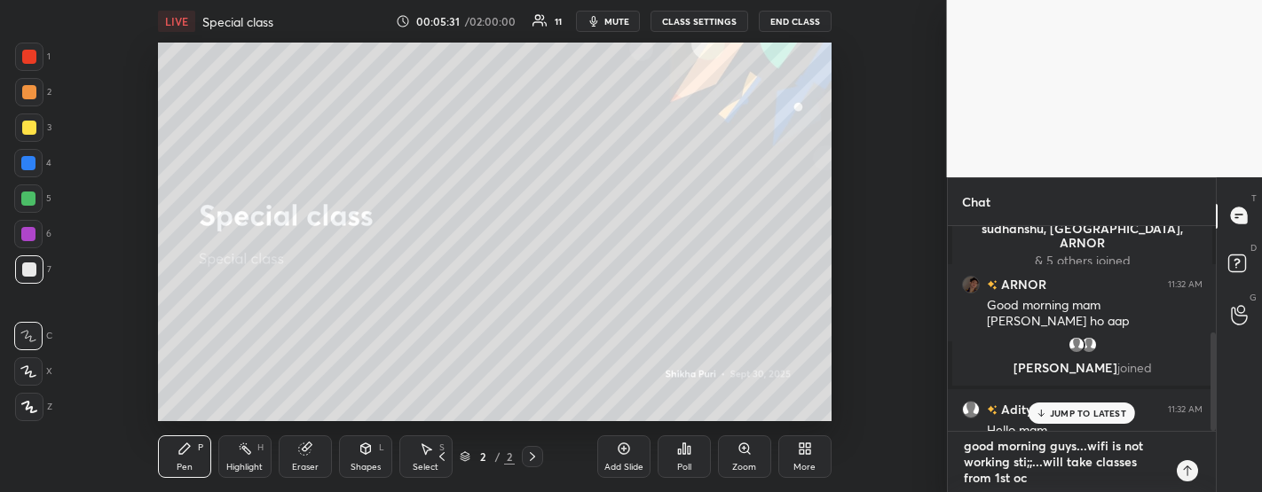
type textarea "good morning guys...wifi is not working sti;;...will take classes from [DATE]"
type textarea "x"
type textarea "good morning guys...wifi is not working sti;;...will take classes from 1st octo"
type textarea "x"
type textarea "good morning guys...wifi is not working sti;;...will take classes from 1st octob"
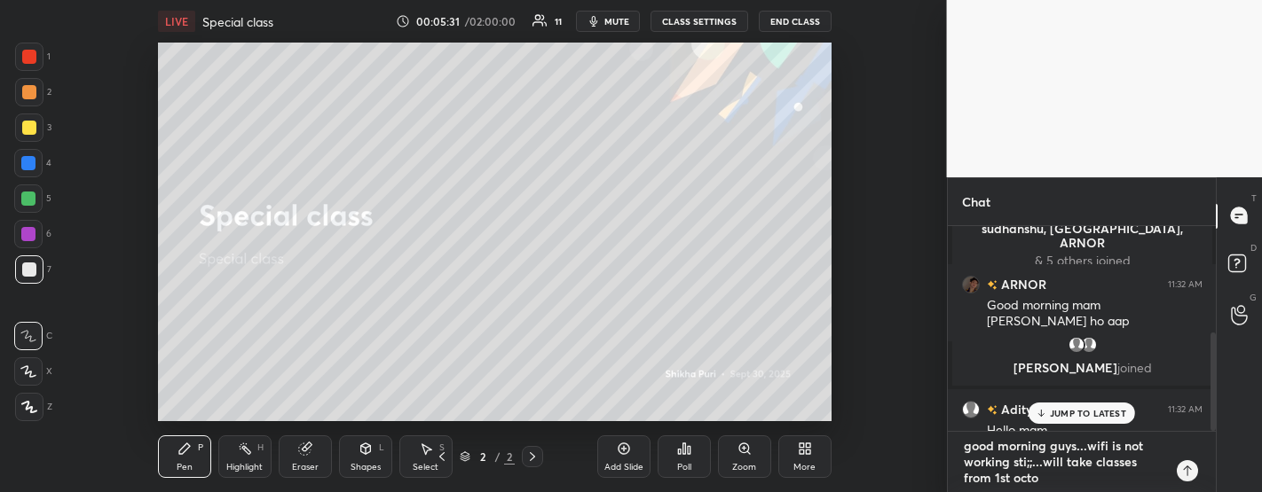
type textarea "x"
type textarea "good morning guys...wifi is not working sti;;...will take classes from 1st octo…"
type textarea "x"
type textarea "good morning guys...wifi is not working sti;;...will take classes from [DATE]"
type textarea "x"
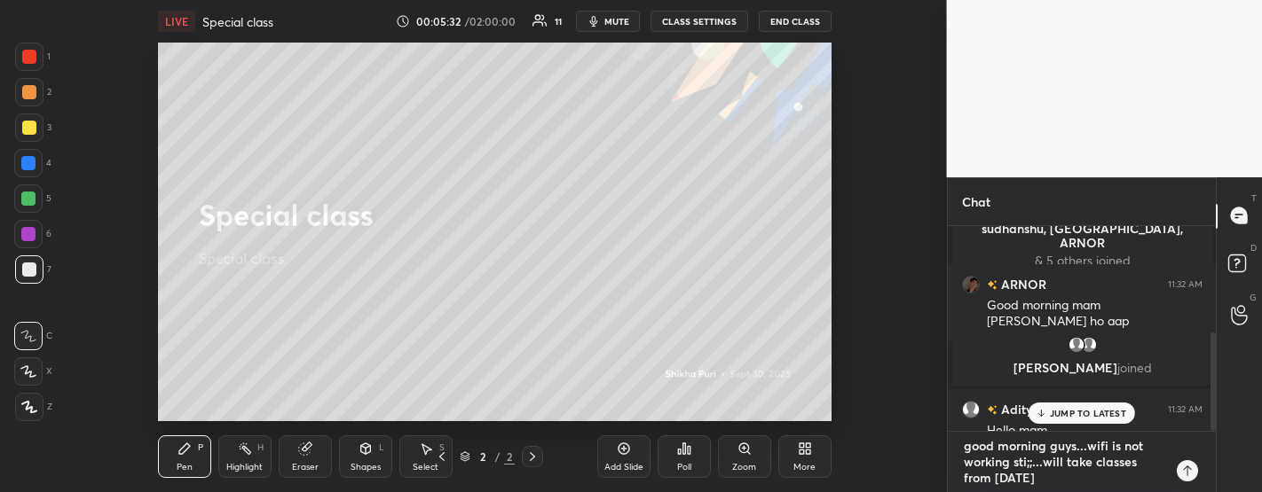
type textarea "good morning guys...wifi is not working sti;;...will take classes from [DATE]."
type textarea "x"
type textarea "good morning guys...wifi is not working sti;;...will take classes from [DATE].."
type textarea "x"
type textarea "good morning guys...wifi is not working sti;;...will take classes from [DATE]..."
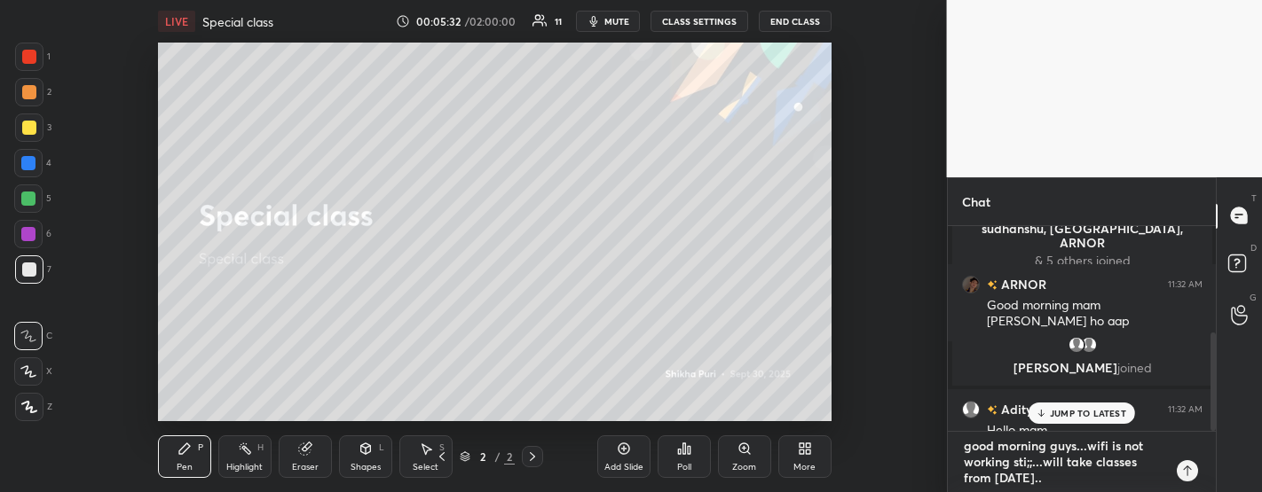
type textarea "x"
type textarea "good morning guys...wifi is not working sti;;...will take classes from [DATE]..…"
type textarea "x"
type textarea "good morning guys...wifi is not working sti;;...will take classes from [DATE]..…"
type textarea "x"
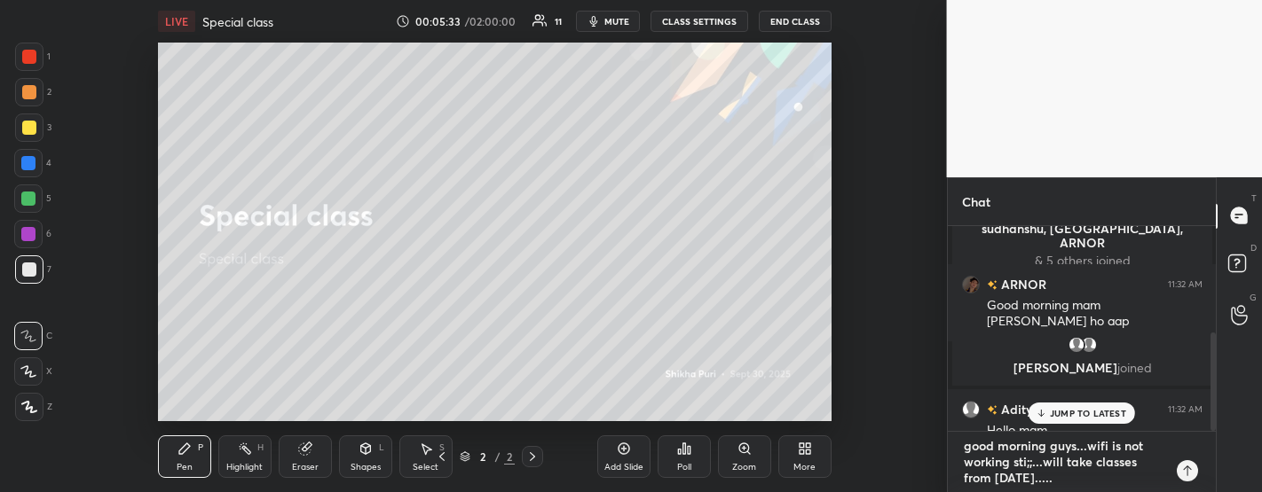
type textarea "good morning guys...wifi is not working sti;;...will take classes from [DATE]..…"
type textarea "x"
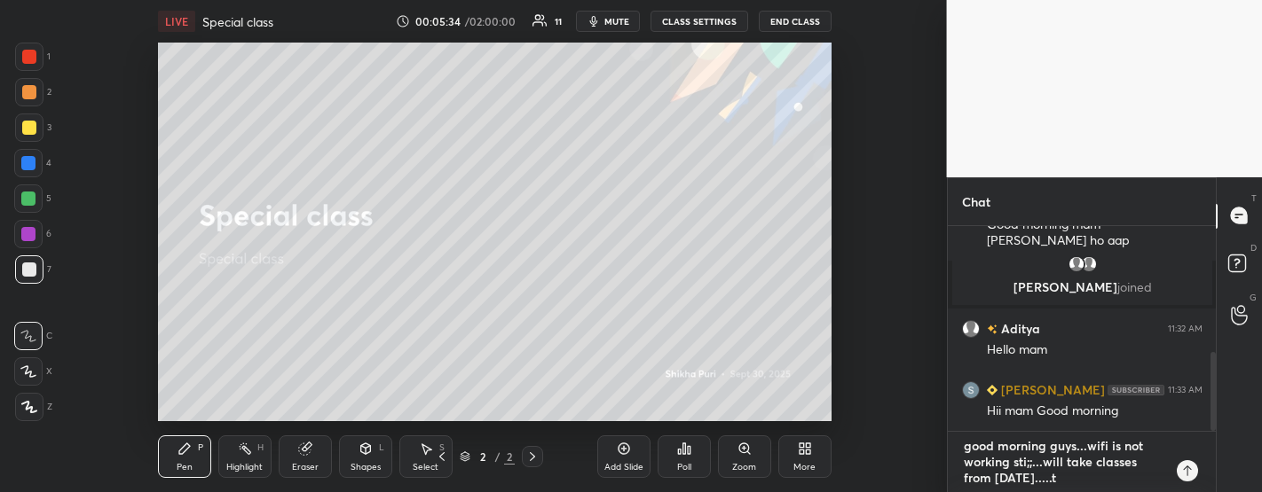
type textarea "good morning guys...wifi is not working sti;;...will take classes from [DATE]..…"
type textarea "x"
type textarea "good morning guys...wifi is not working sti;;...will take classes from [DATE]..…"
type textarea "x"
type textarea "good morning guys...wifi is not working sti;;...will take classes from [DATE]..…"
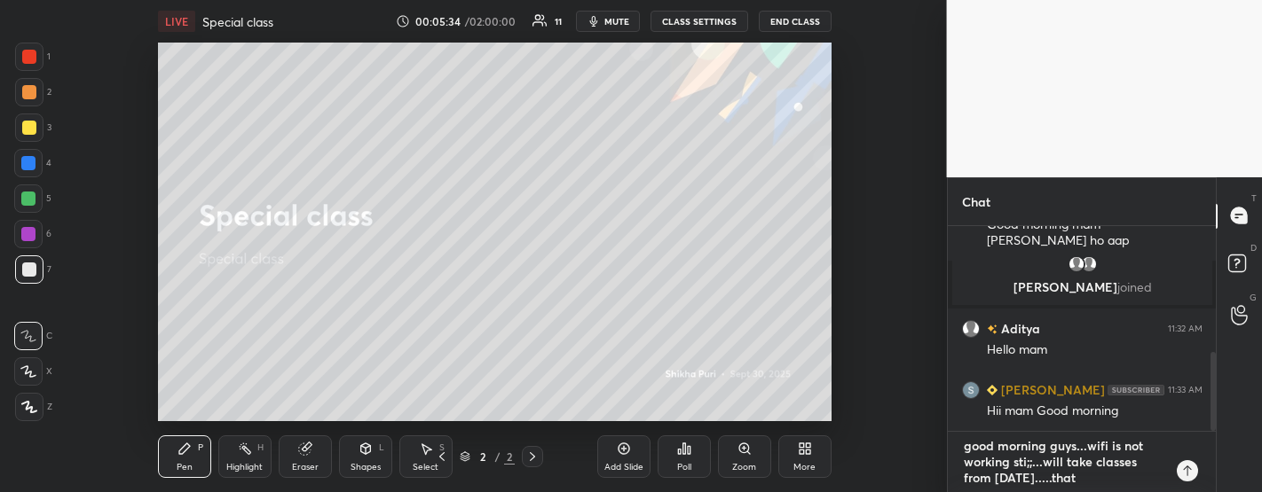
type textarea "x"
type textarea "good morning guys...wifi is not working sti;;...will take classes from [DATE]..…"
type textarea "x"
type textarea "good morning guys...wifi is not working sti;;...will take classes from [DATE]..…"
click at [1028, 464] on textarea "good morning guys...wifi is not working sti;;...will take classes from [DATE]..…" at bounding box center [1064, 462] width 205 height 60
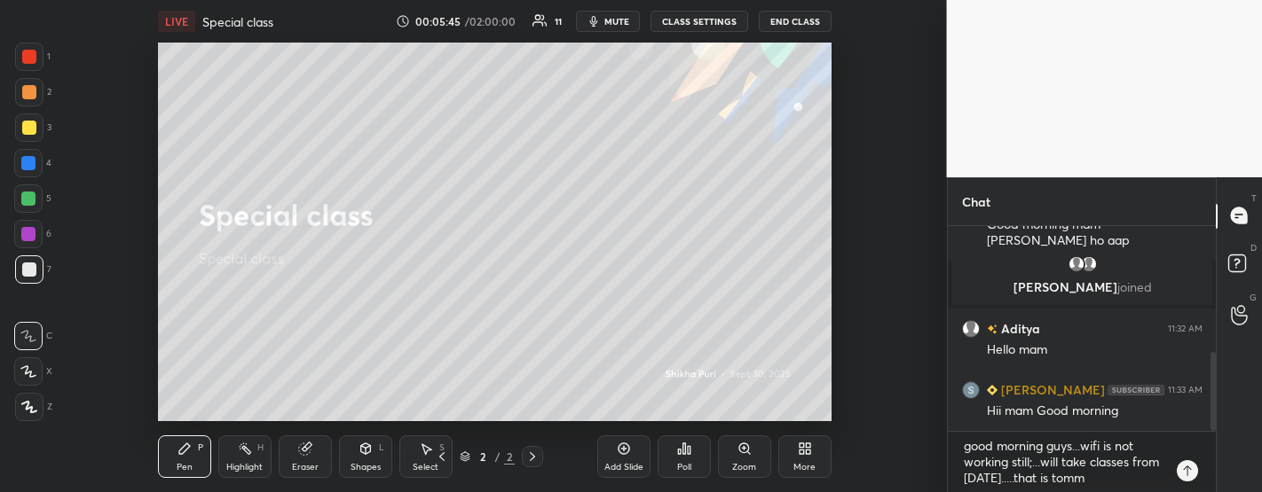
click at [1184, 475] on icon at bounding box center [1187, 471] width 14 height 14
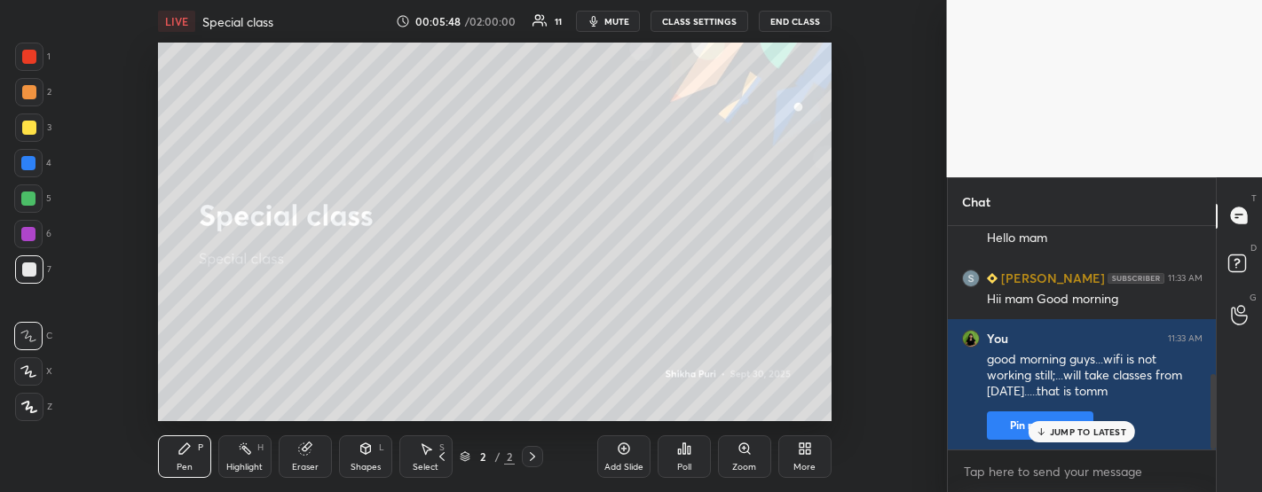
click at [1073, 432] on p "JUMP TO LATEST" at bounding box center [1088, 432] width 76 height 11
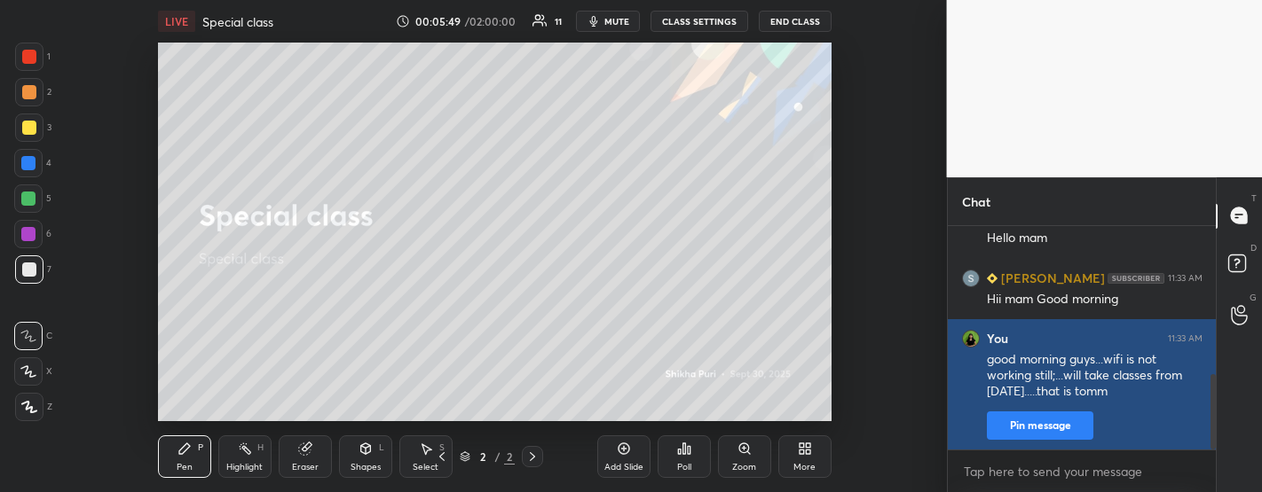
click at [1037, 429] on button "Pin message" at bounding box center [1040, 426] width 106 height 28
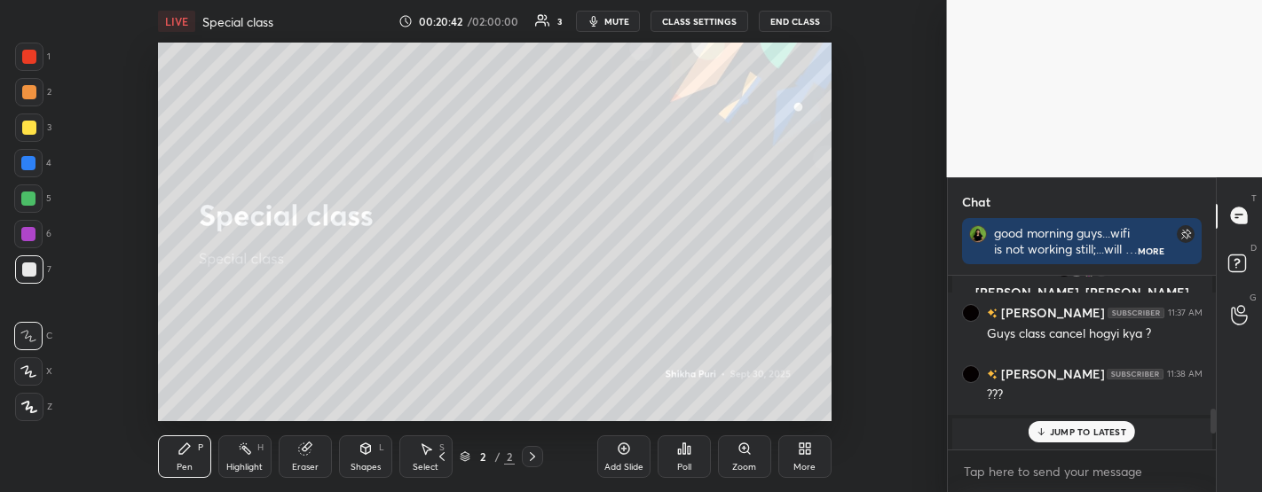
scroll to position [930, 0]
click at [1082, 427] on p "JUMP TO LATEST" at bounding box center [1088, 432] width 76 height 11
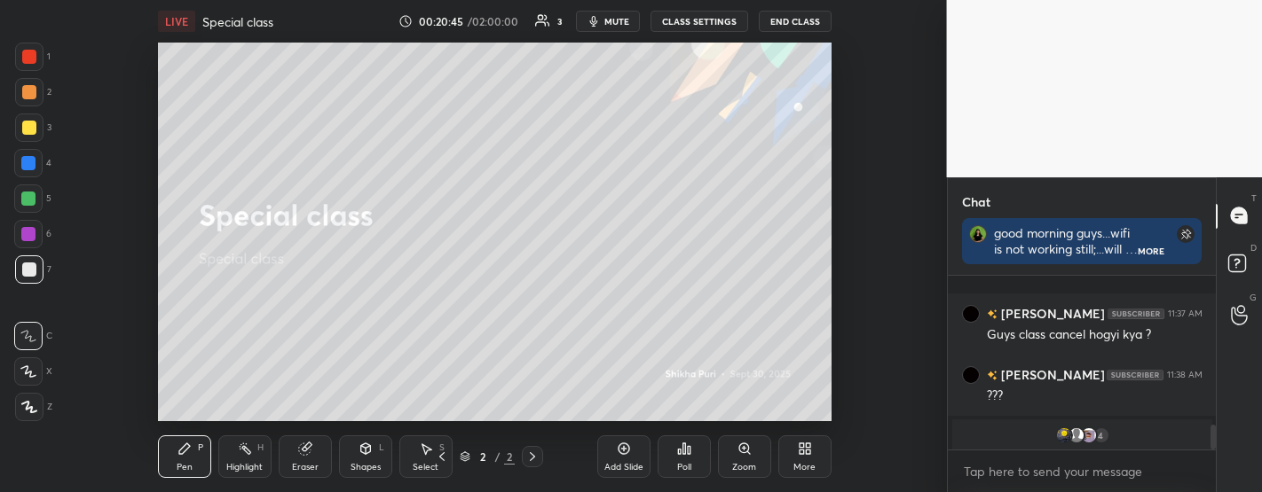
scroll to position [1042, 0]
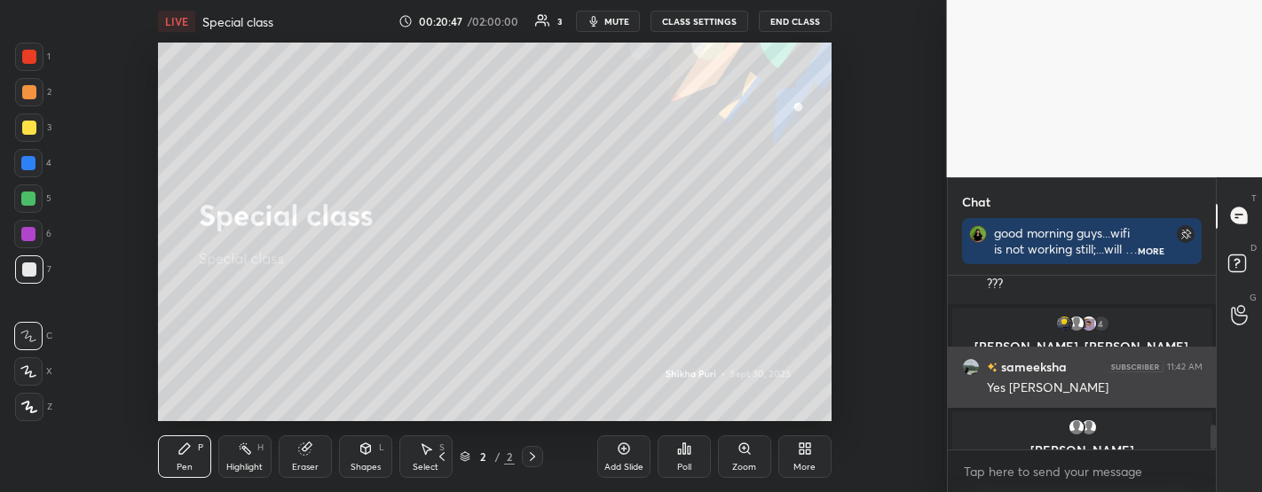
click at [1076, 365] on div "[PERSON_NAME] 11:42 AM" at bounding box center [1082, 367] width 240 height 19
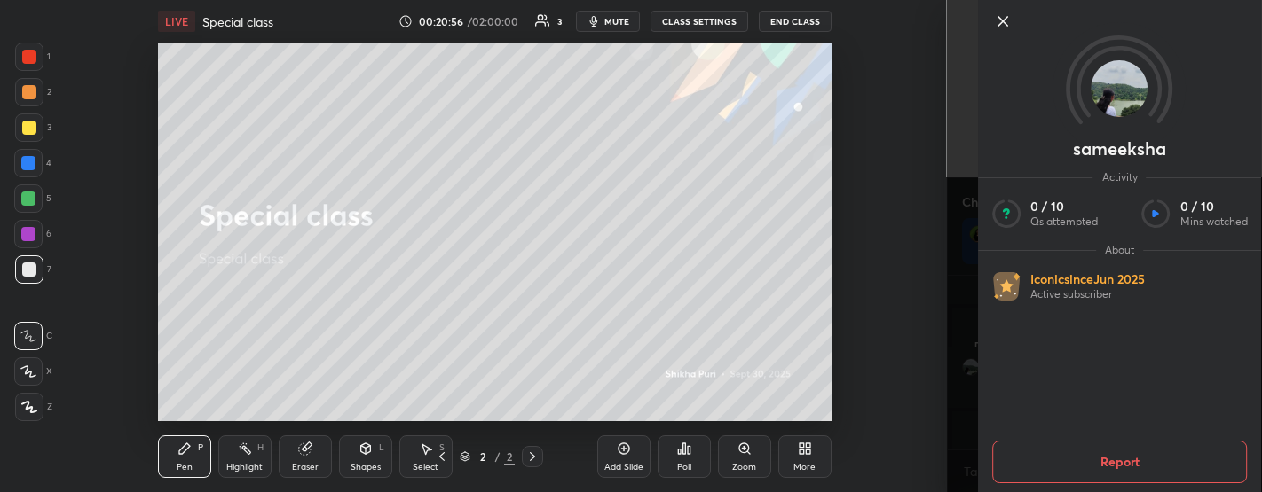
click at [1006, 21] on icon at bounding box center [1002, 21] width 21 height 21
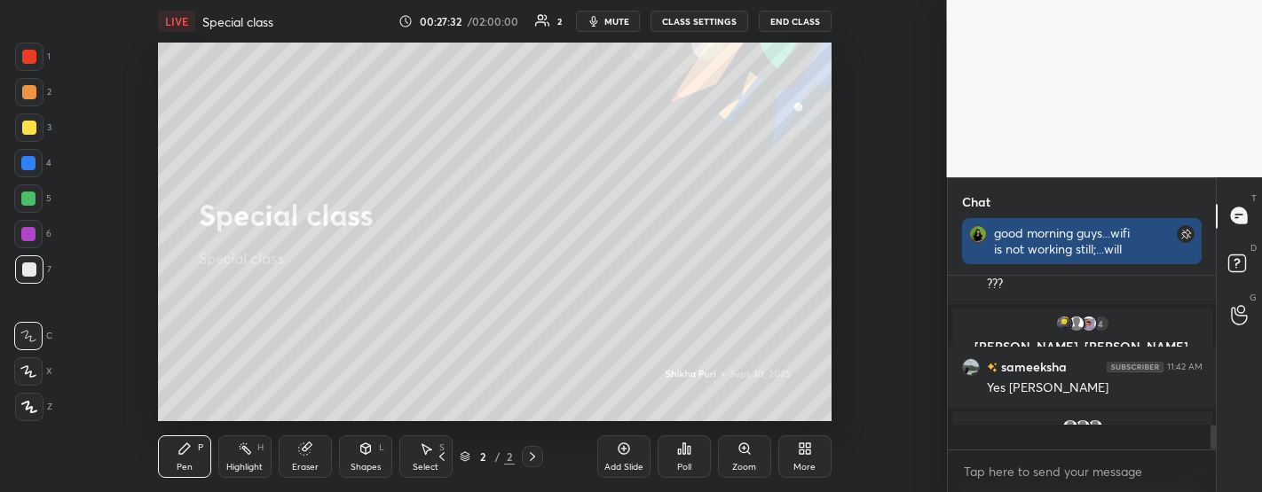
scroll to position [5, 5]
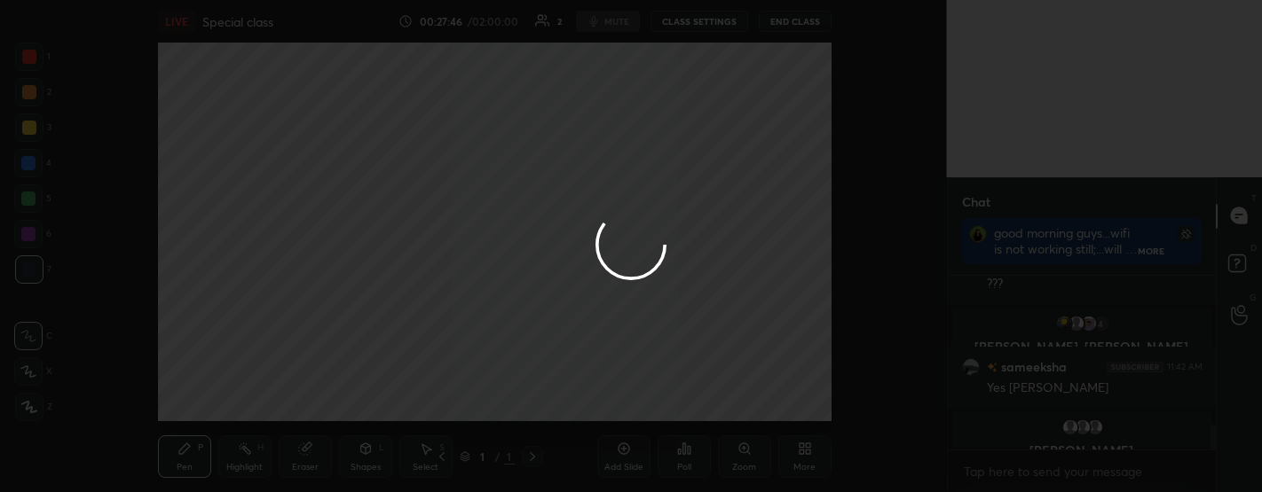
click at [882, 84] on div at bounding box center [631, 246] width 1262 height 492
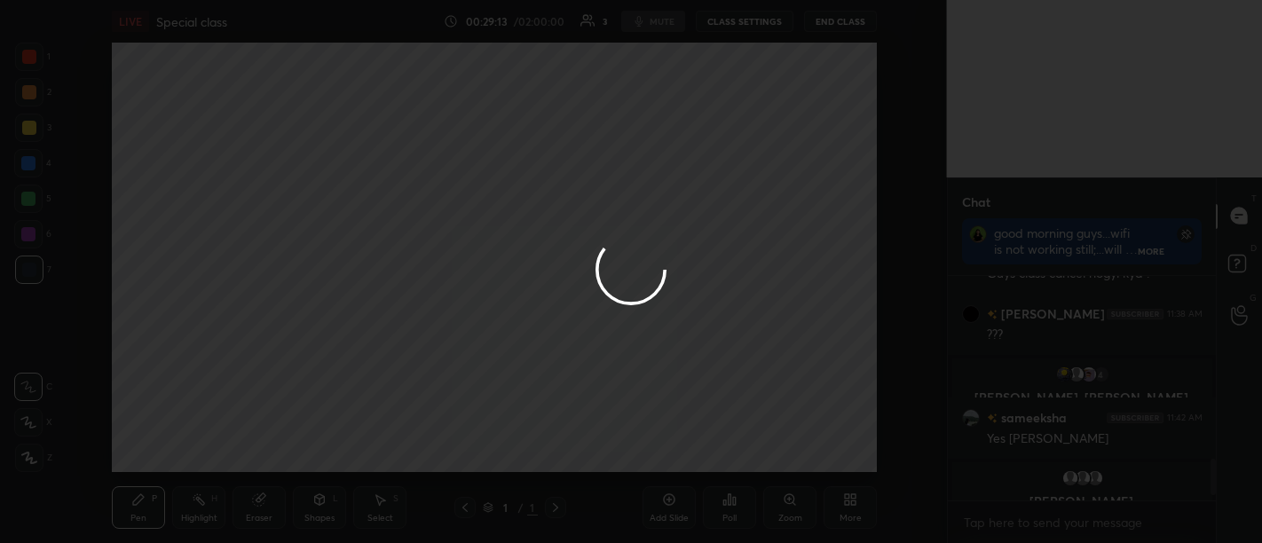
click at [927, 128] on div at bounding box center [631, 271] width 1262 height 543
drag, startPoint x: 927, startPoint y: 128, endPoint x: 912, endPoint y: 122, distance: 16.0
click at [912, 122] on div at bounding box center [631, 271] width 1262 height 543
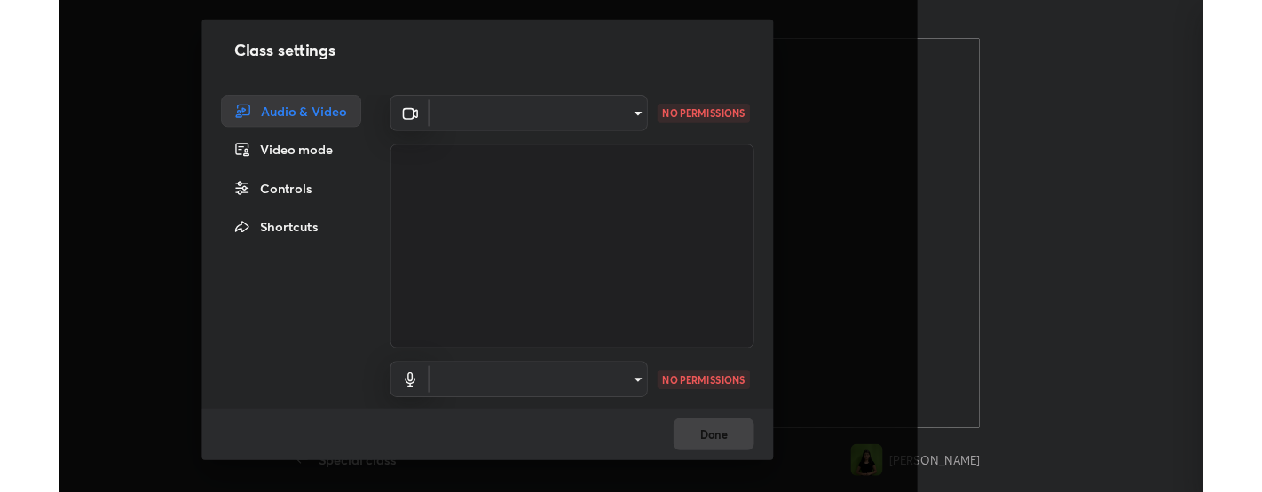
scroll to position [55, 0]
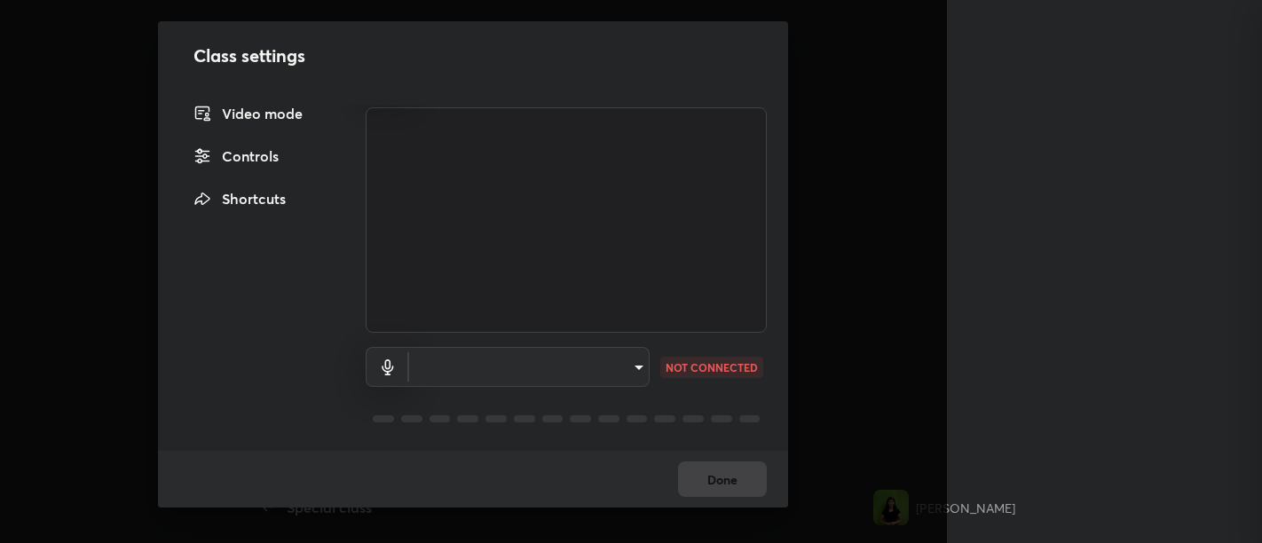
click at [524, 146] on video at bounding box center [566, 219] width 401 height 225
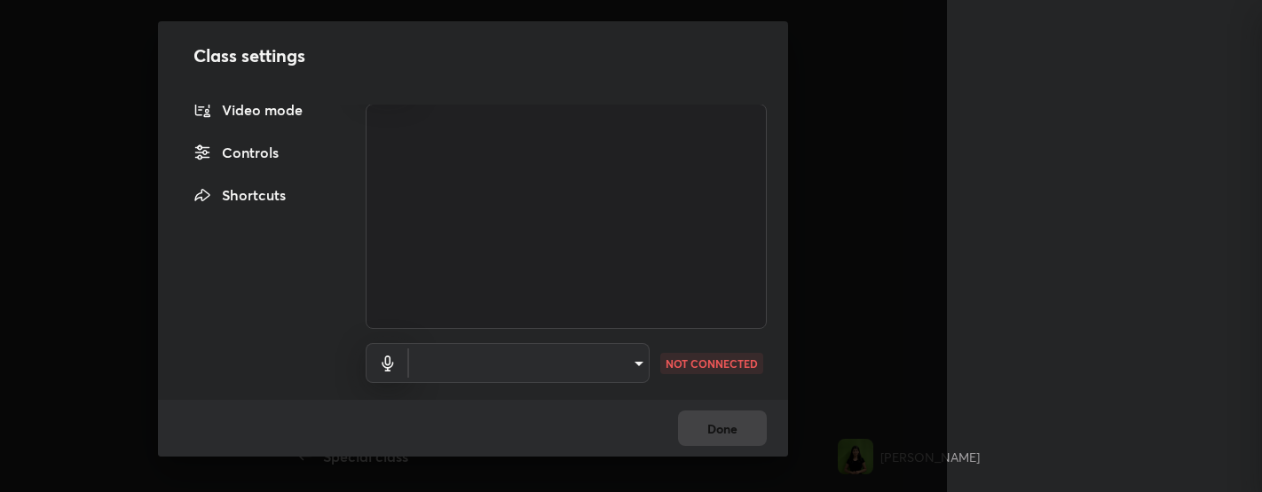
scroll to position [5, 5]
type textarea "x"
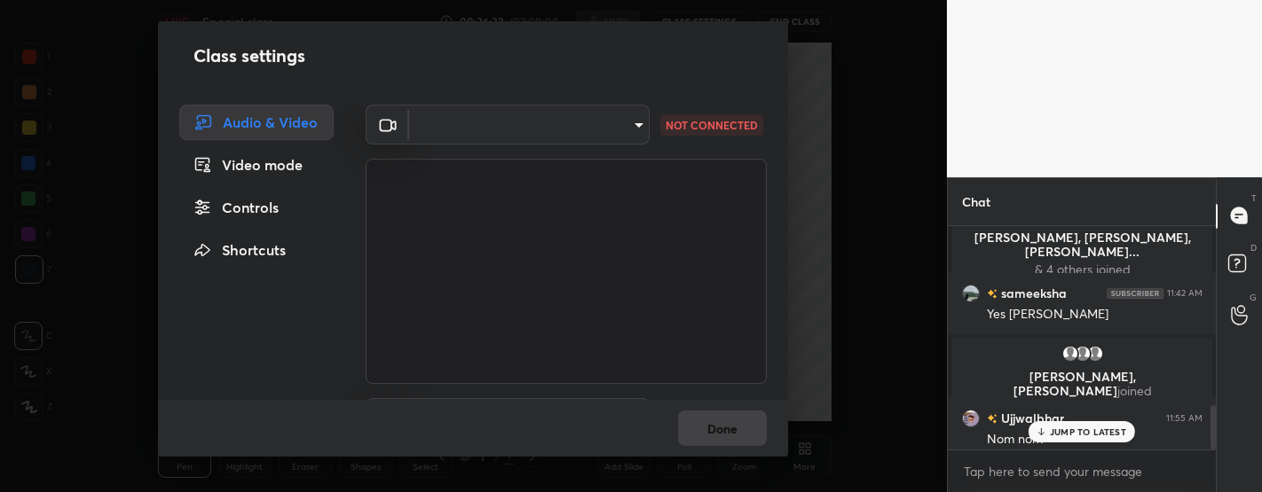
scroll to position [88343, 87845]
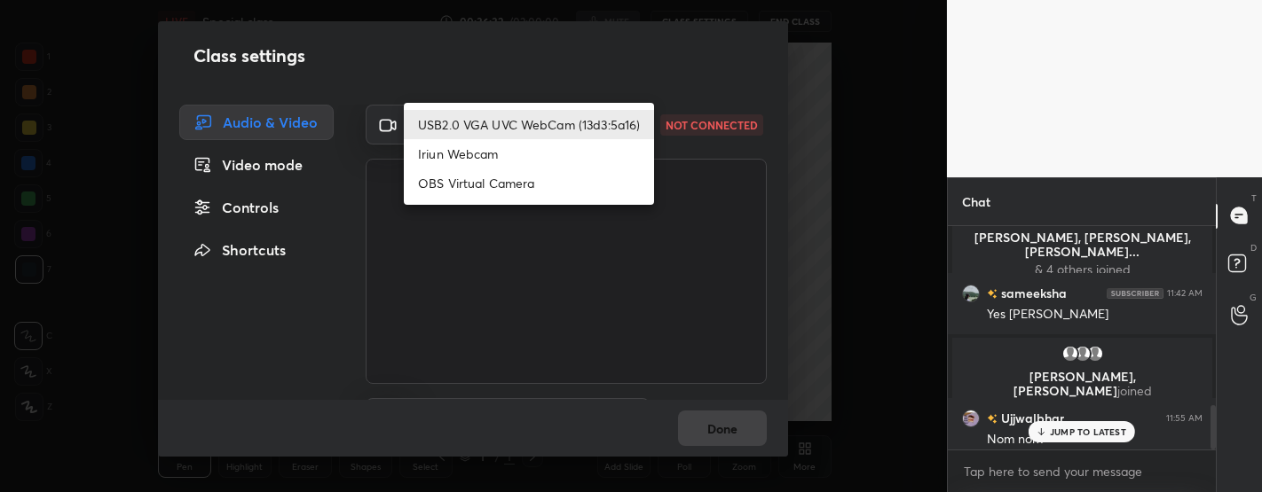
click at [518, 133] on body "1 2 3 4 5 6 7 C X Z C X Z E E Erase all H H LIVE Special class 00:36:32 / 02:00…" at bounding box center [631, 246] width 1262 height 492
click at [490, 145] on li "Iriun Webcam" at bounding box center [529, 153] width 250 height 29
type input "53560dd41061576c157dcaa2a50b90500bdd9e38622ae72da8be77d3c399f59f"
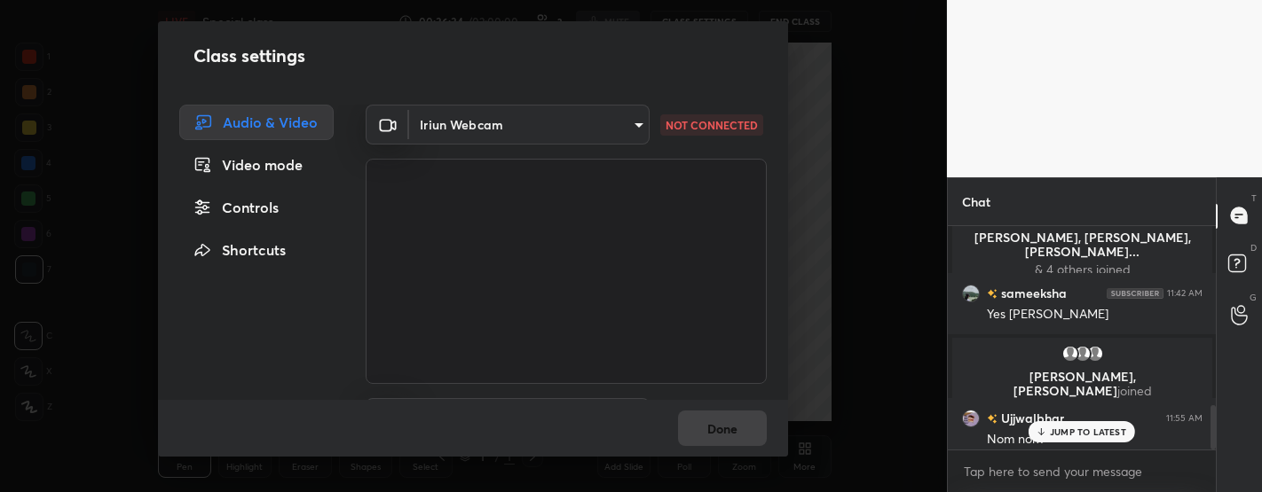
scroll to position [106, 0]
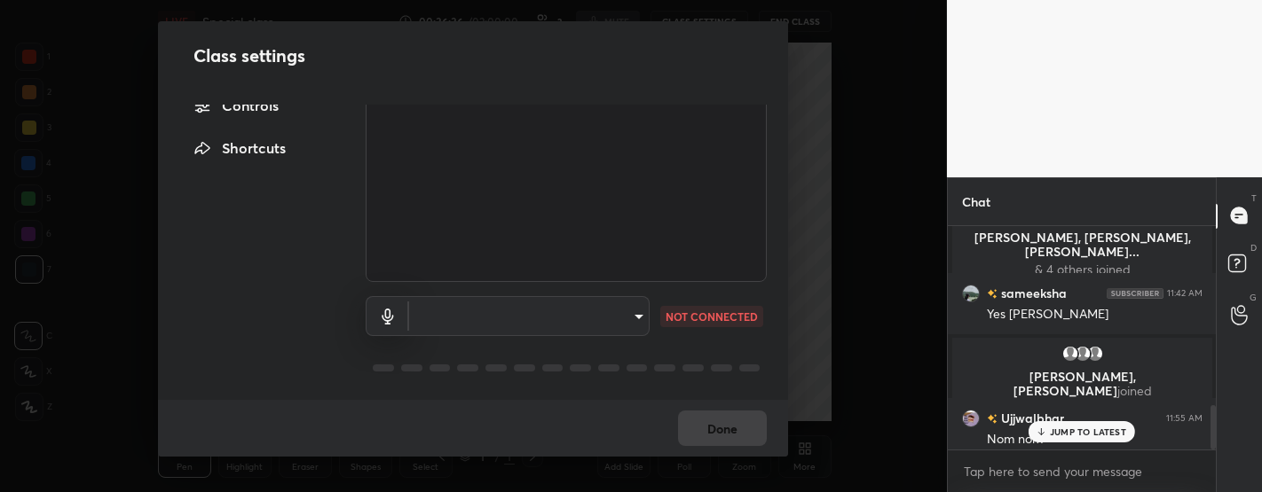
click at [1076, 429] on p "JUMP TO LATEST" at bounding box center [1088, 432] width 76 height 11
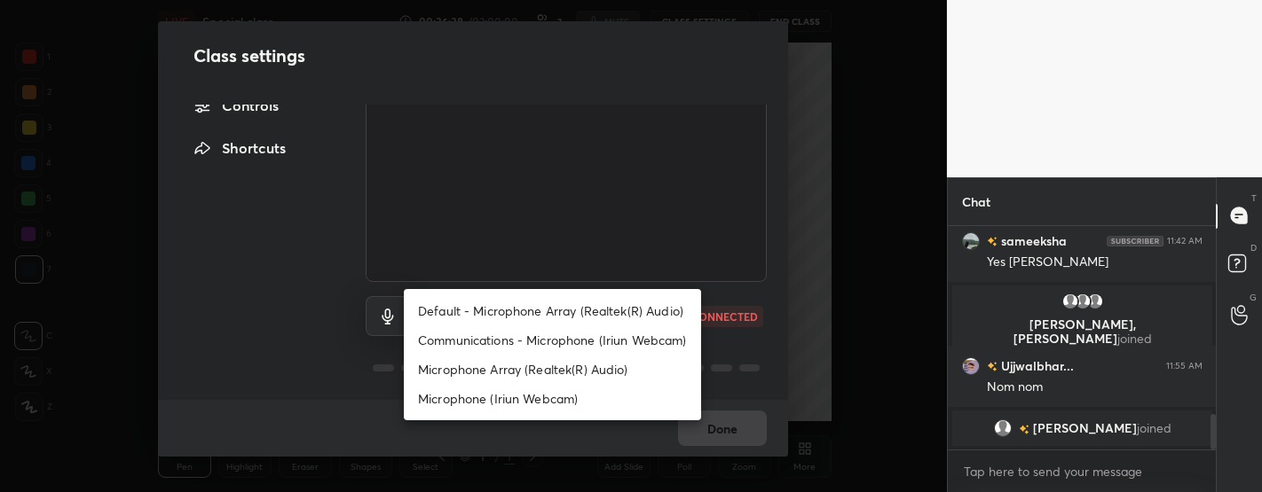
click at [603, 311] on body "1 2 3 4 5 6 7 C X Z C X Z E E Erase all H H LIVE Special class 00:36:38 / 02:00…" at bounding box center [631, 246] width 1262 height 492
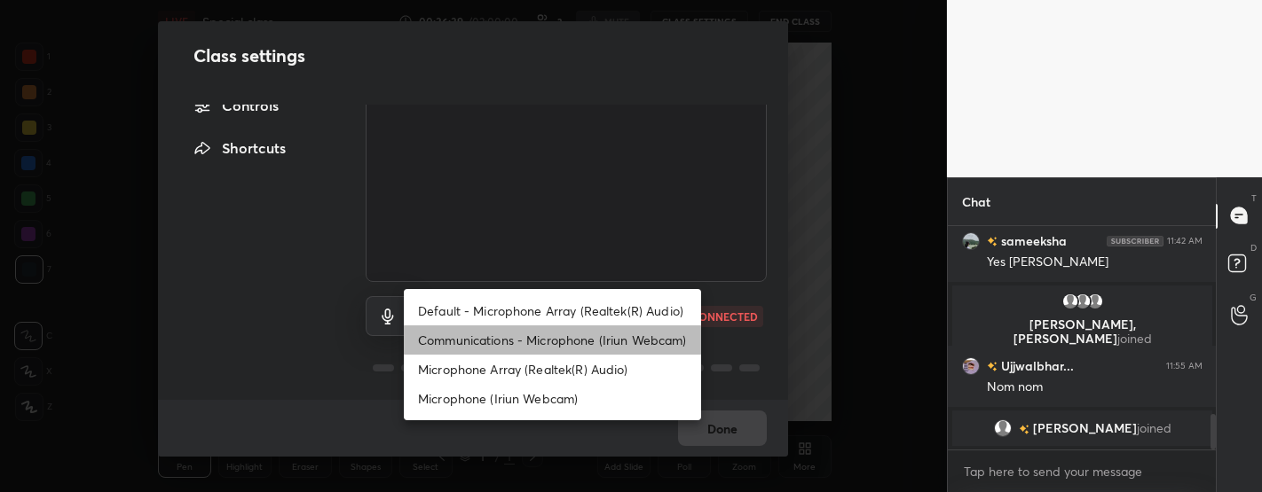
click at [510, 346] on li "Communications - Microphone (Iriun Webcam)" at bounding box center [552, 340] width 297 height 29
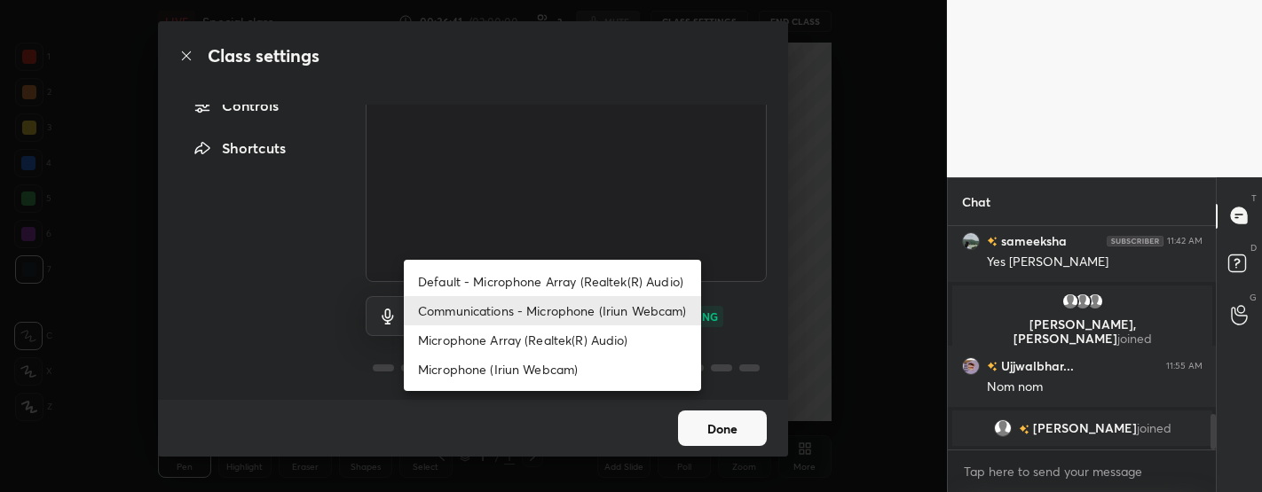
click at [562, 317] on body "1 2 3 4 5 6 7 C X Z C X Z E E Erase all H H LIVE Special class 00:36:41 / 02:00…" at bounding box center [631, 246] width 1262 height 492
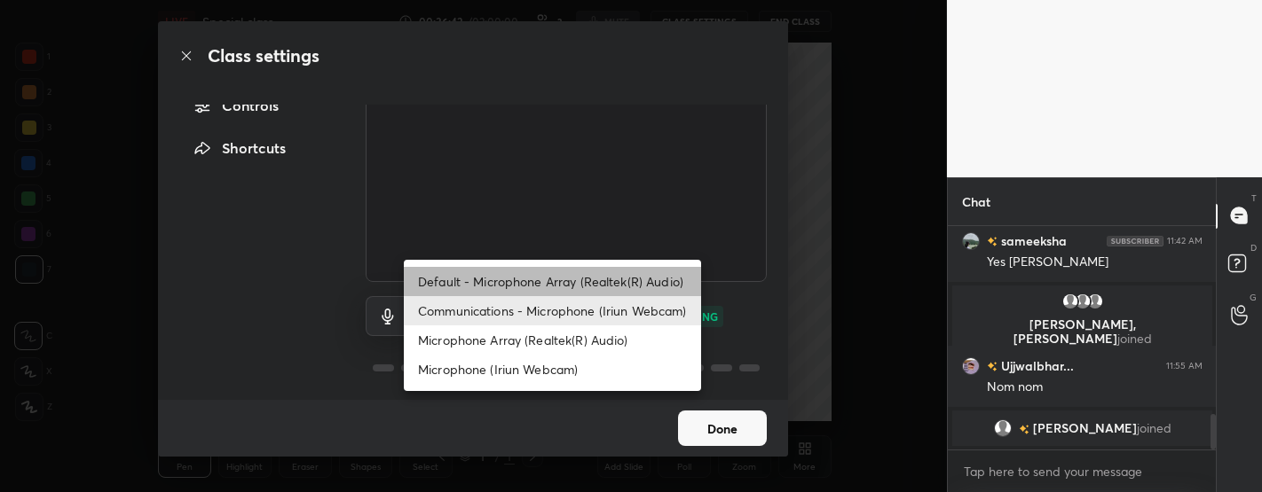
click at [560, 278] on li "Default - Microphone Array (Realtek(R) Audio)" at bounding box center [552, 281] width 297 height 29
type input "default"
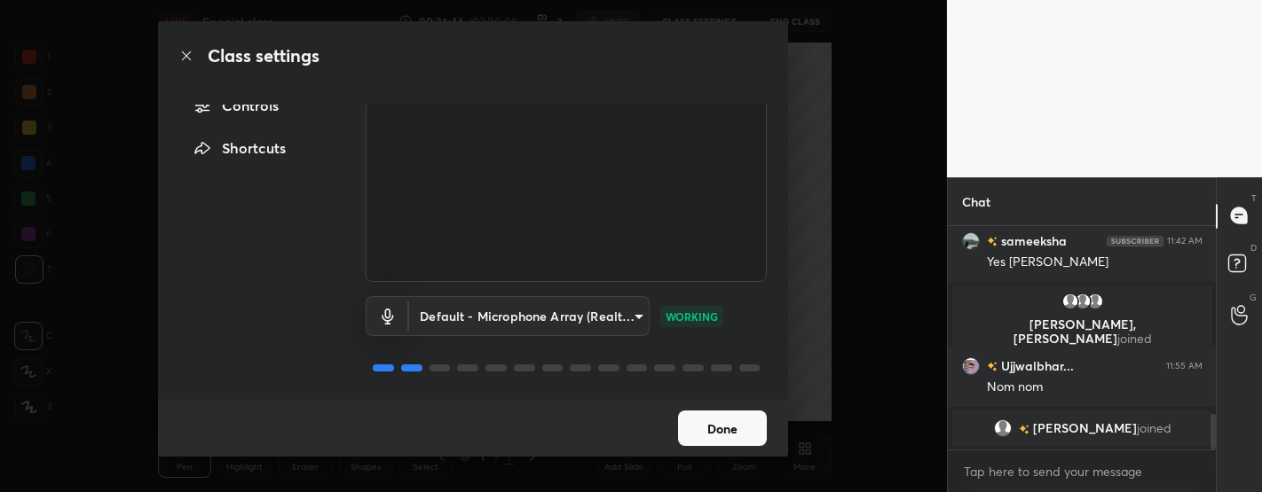
click at [736, 430] on button "Done" at bounding box center [722, 428] width 89 height 35
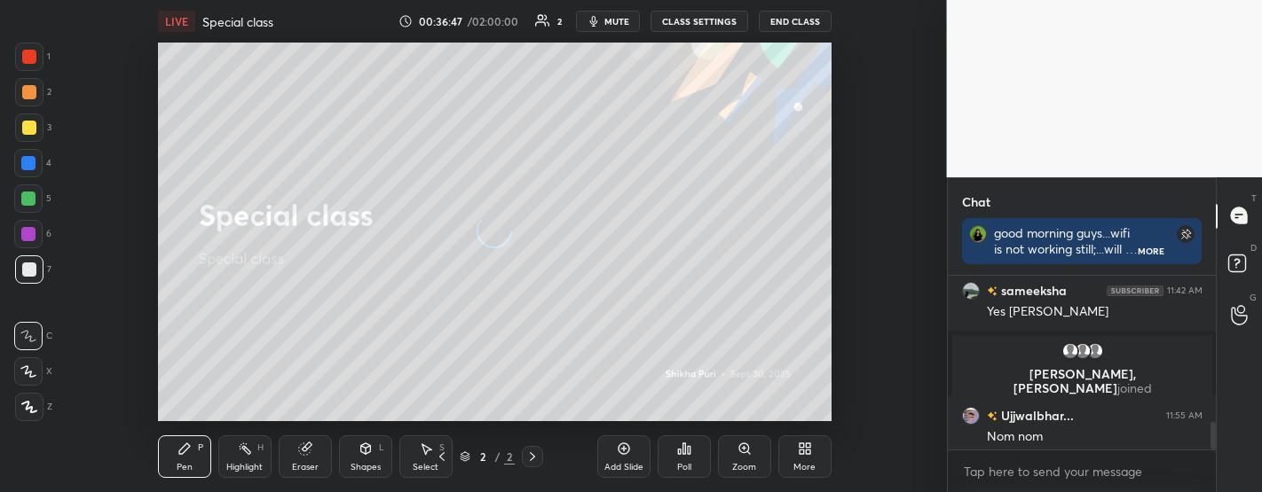
scroll to position [0, 0]
click at [789, 19] on button "End Class" at bounding box center [795, 21] width 73 height 21
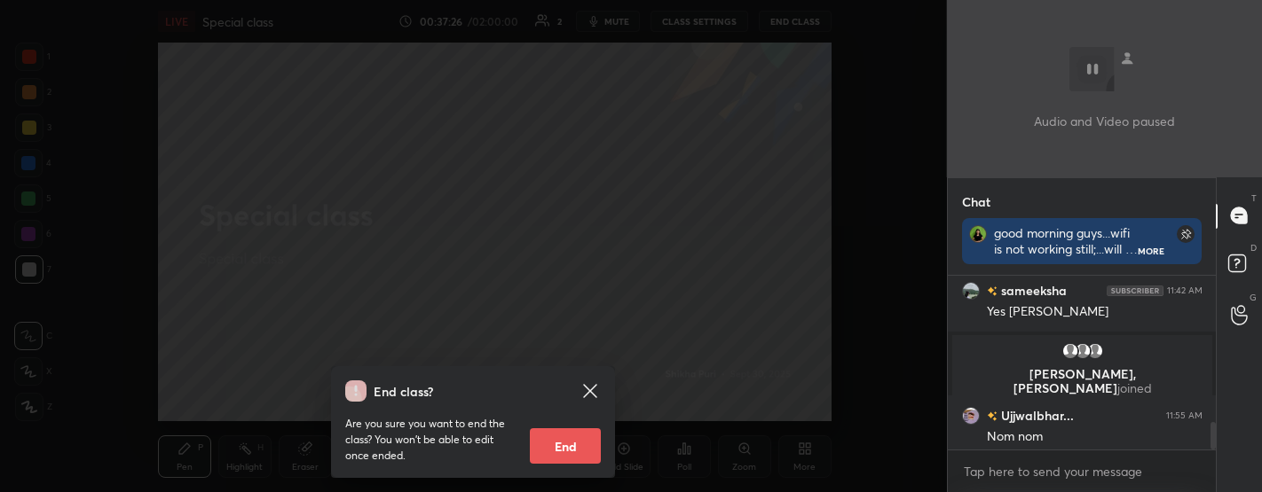
click at [580, 433] on button "End" at bounding box center [565, 446] width 71 height 35
type textarea "x"
